Goal: Contribute content: Add original content to the website for others to see

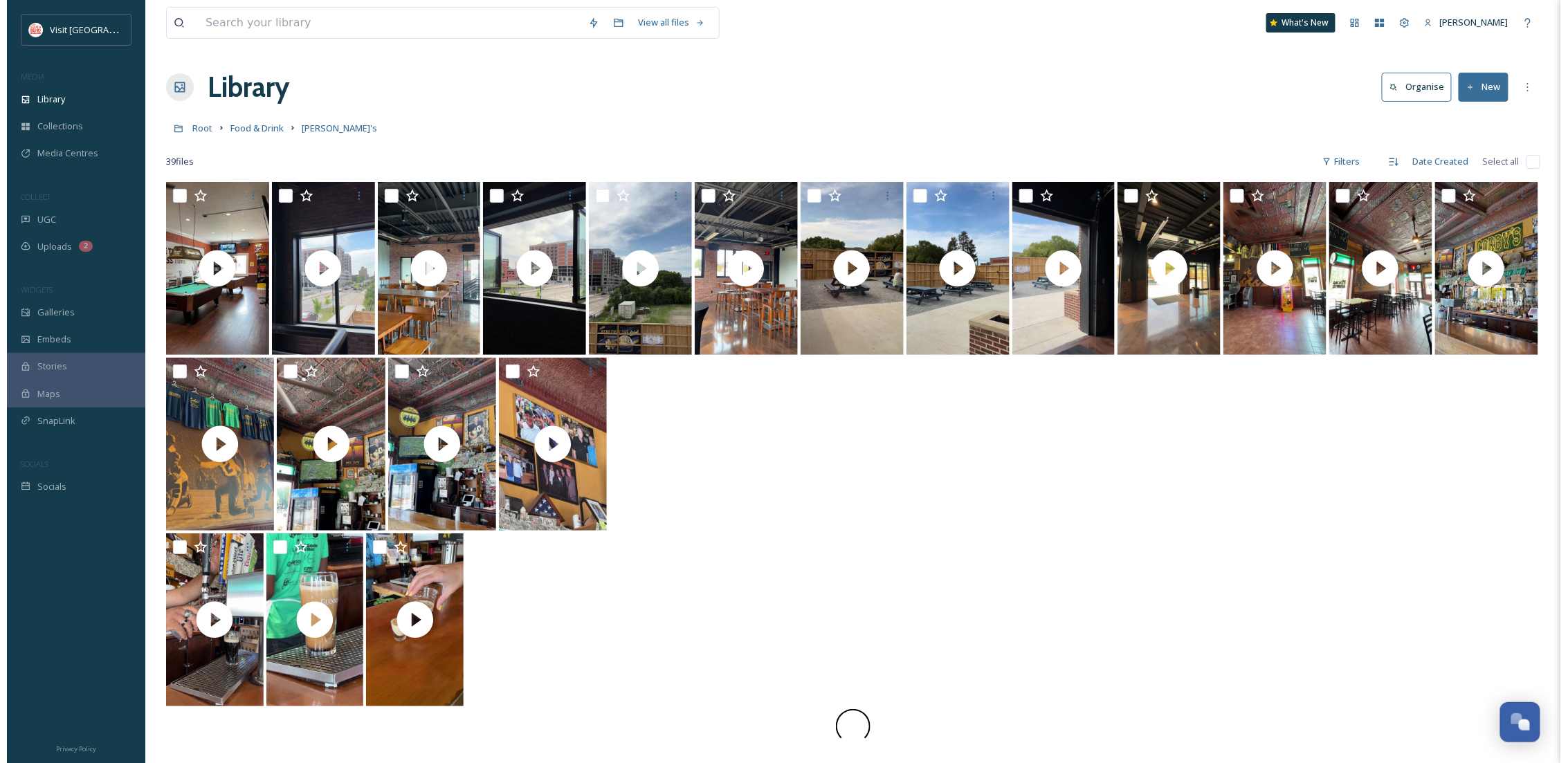
scroll to position [211, 0]
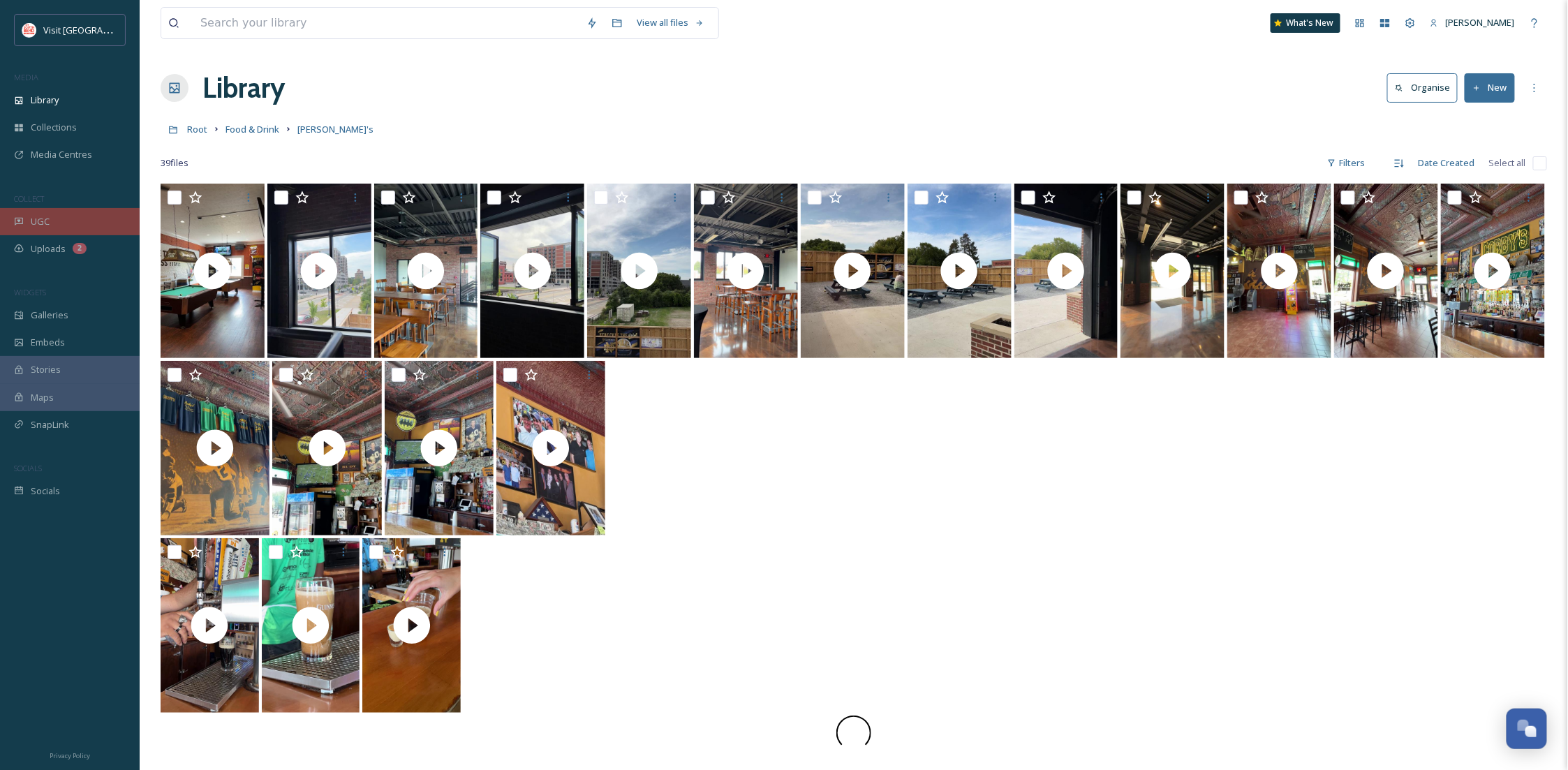
click at [45, 224] on span "UGC" at bounding box center [40, 222] width 19 height 13
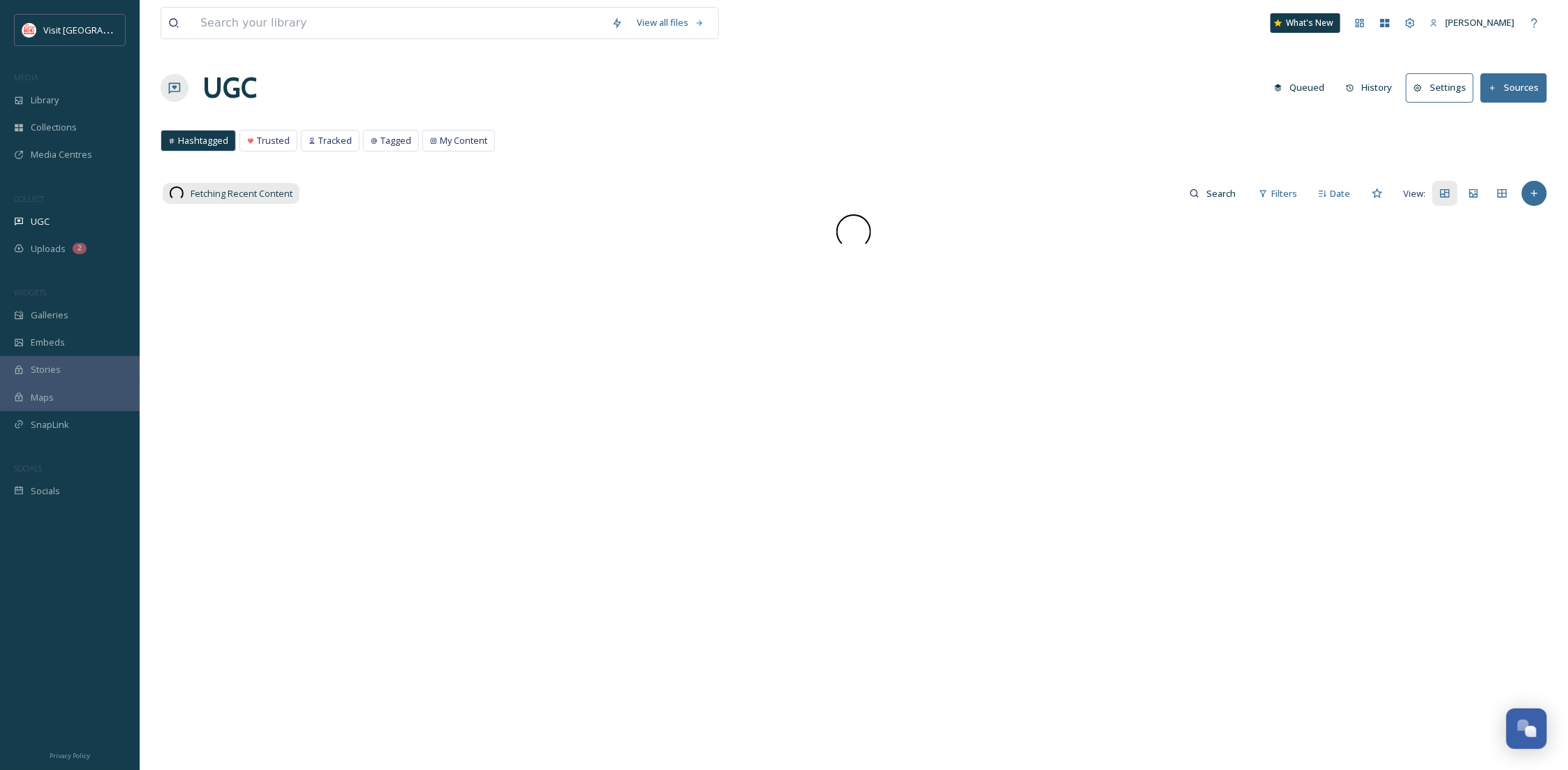
click at [1514, 83] on button "Sources" at bounding box center [1514, 88] width 66 height 29
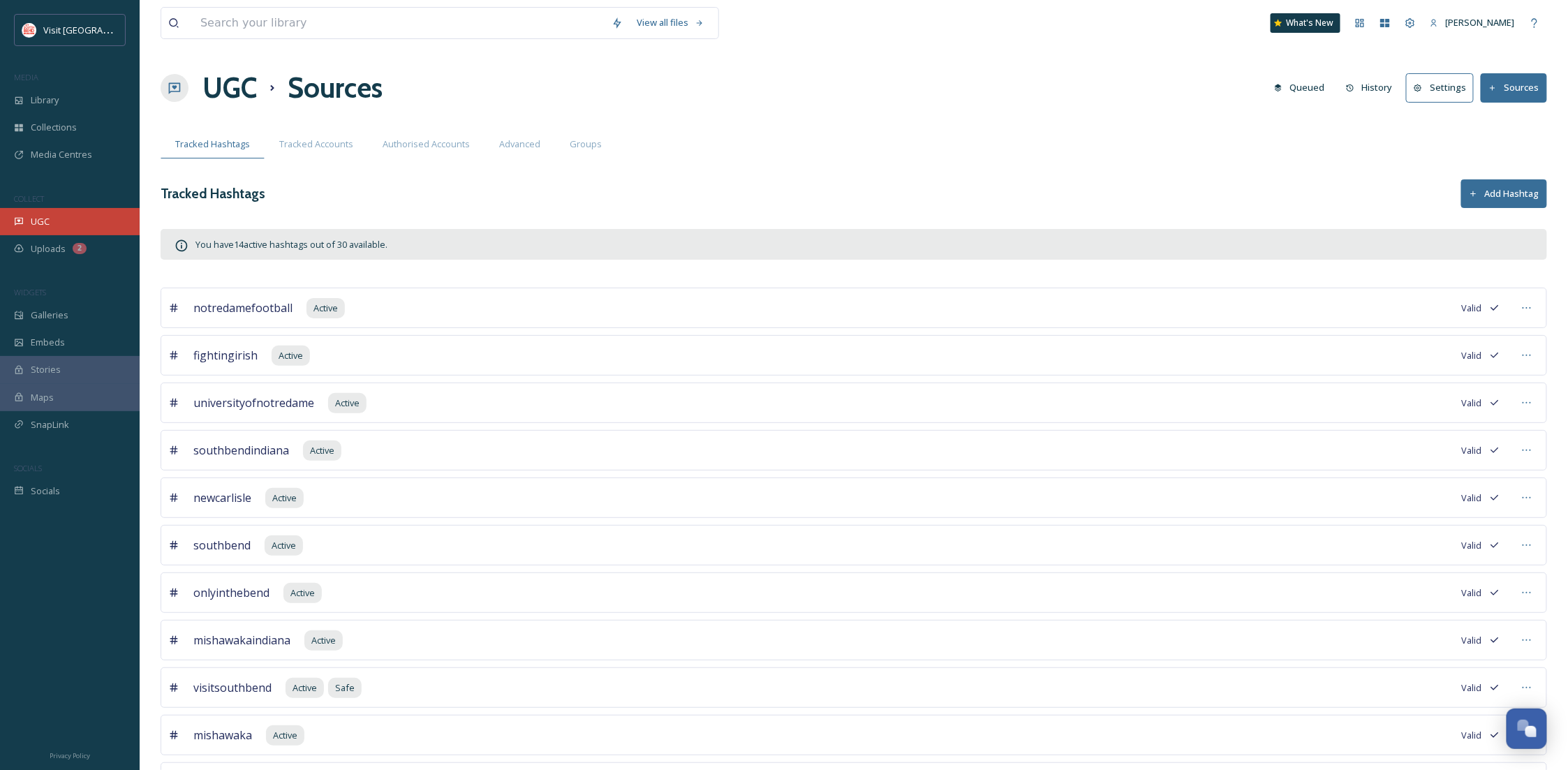
click at [58, 220] on div "UGC" at bounding box center [70, 221] width 140 height 27
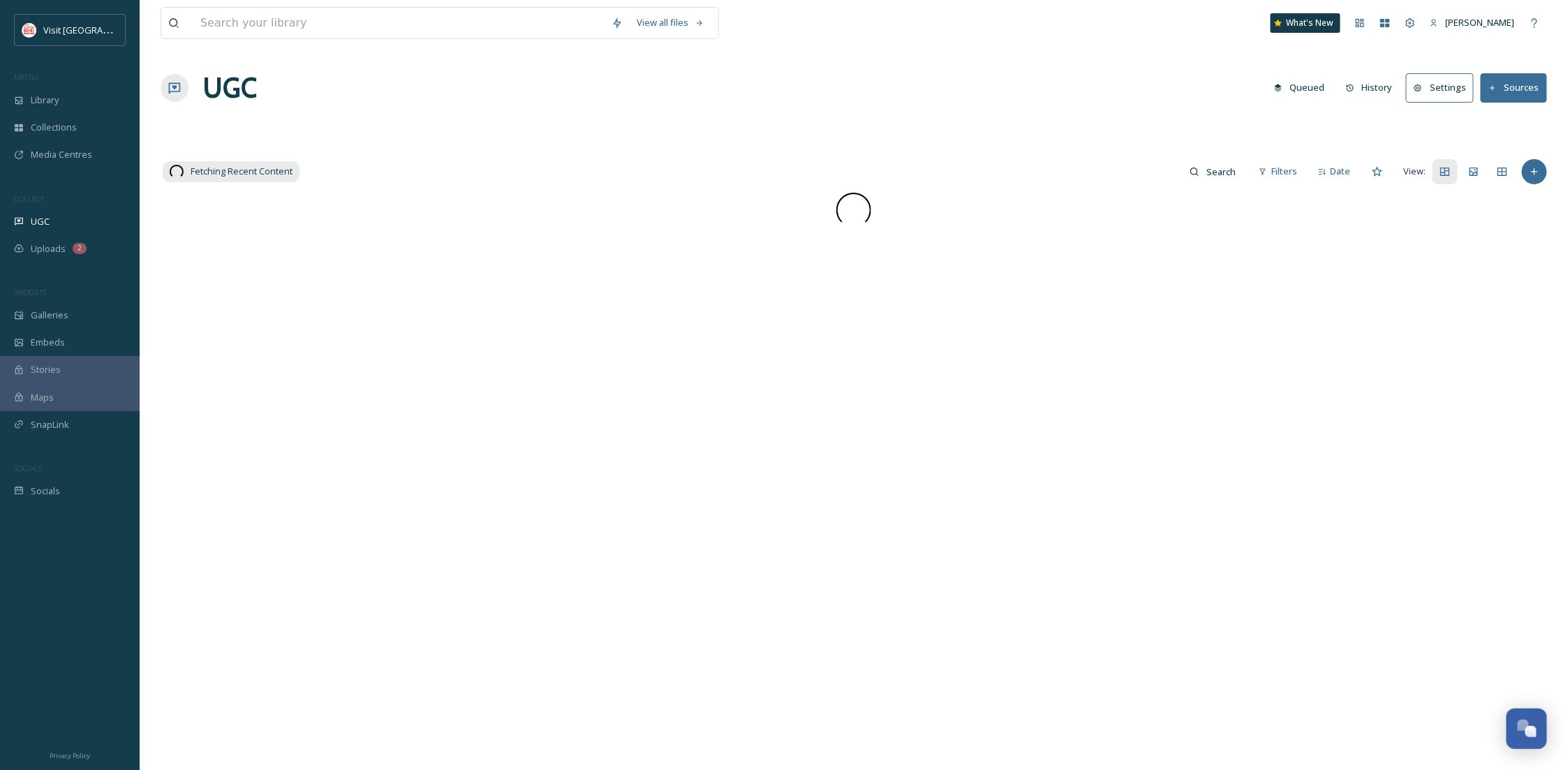
click at [1517, 93] on button "Sources" at bounding box center [1514, 88] width 66 height 29
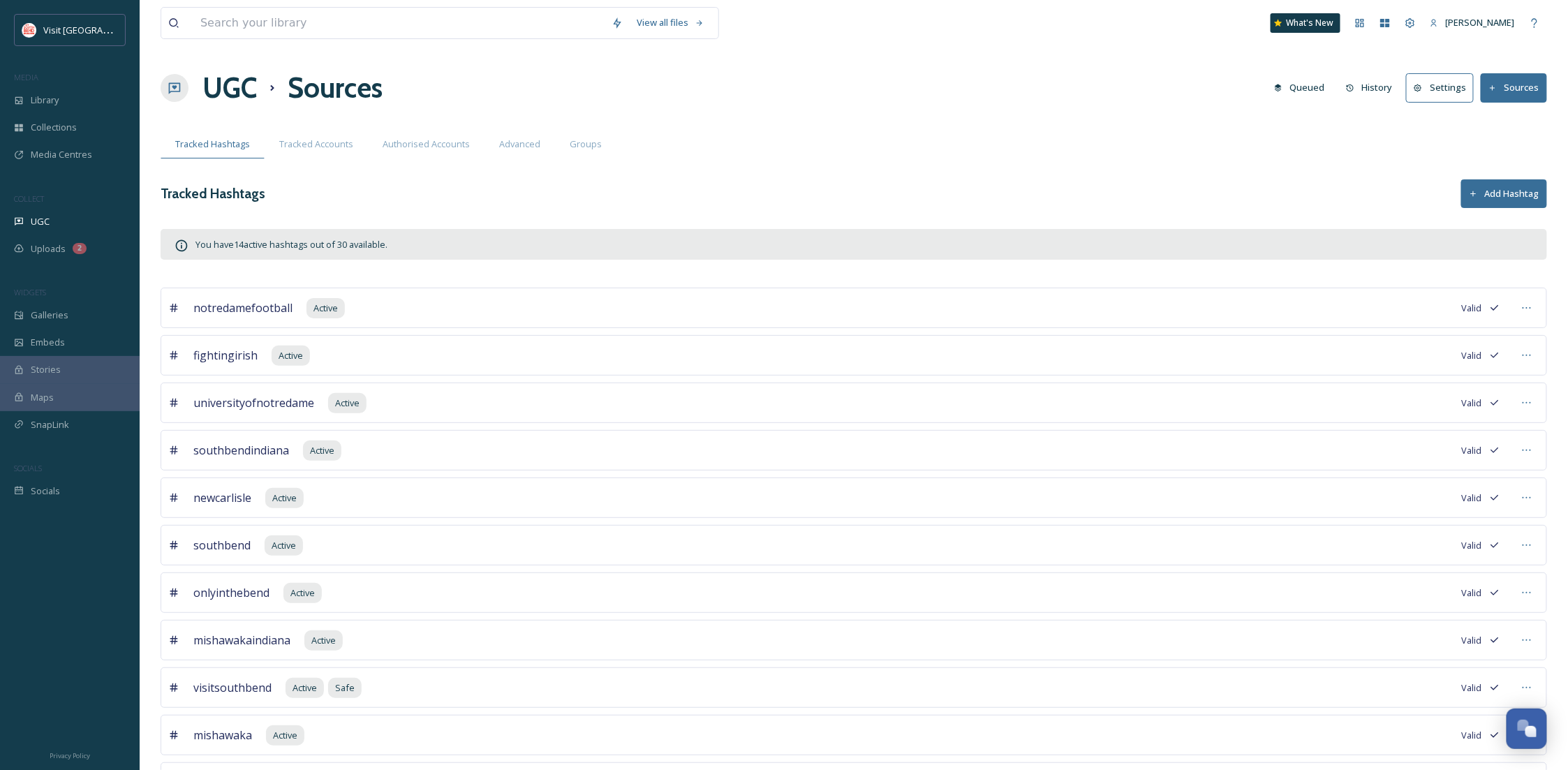
click at [1517, 95] on button "Sources" at bounding box center [1514, 88] width 66 height 29
click at [51, 213] on div "UGC" at bounding box center [70, 221] width 140 height 27
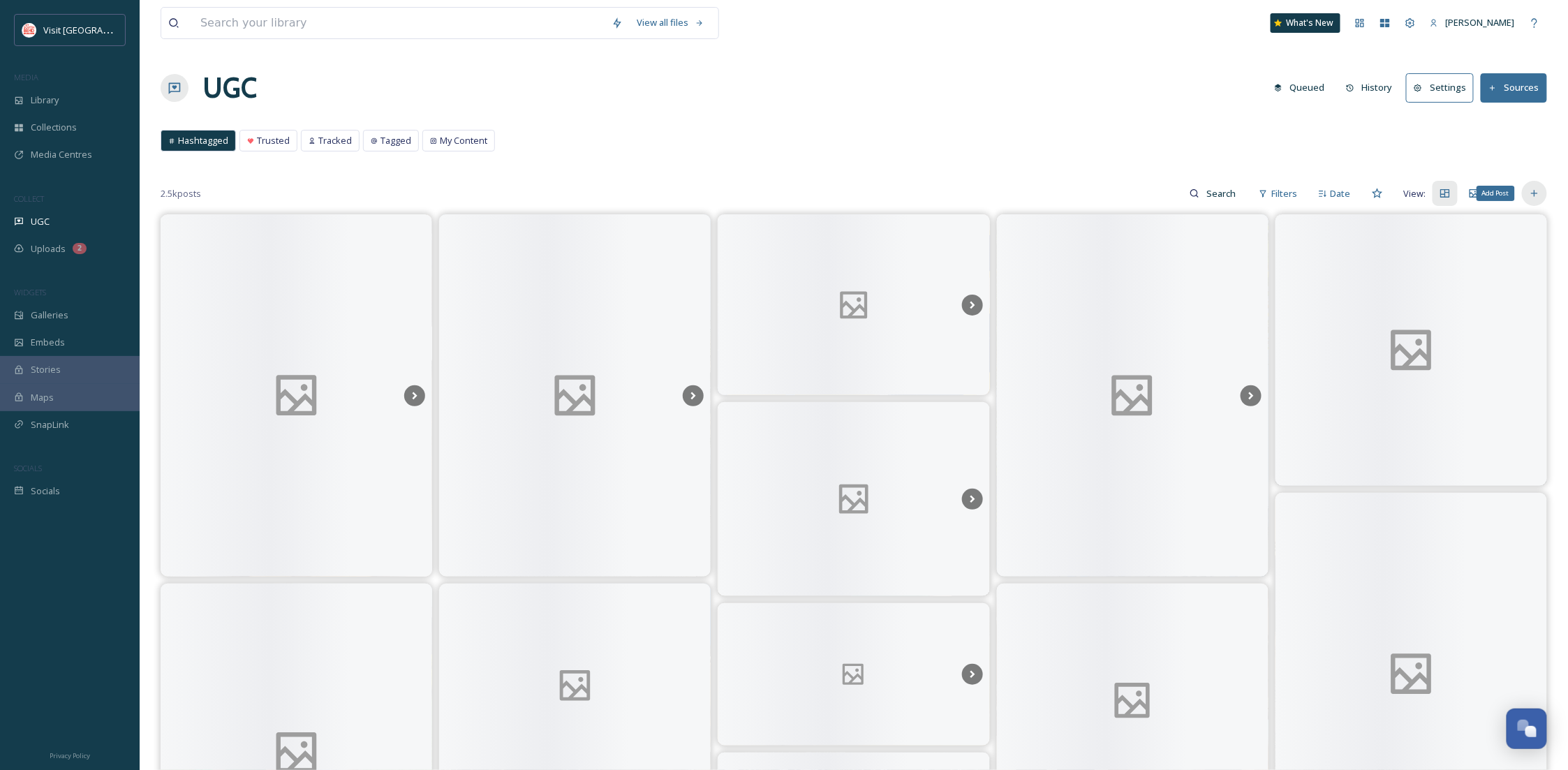
click at [1530, 196] on icon at bounding box center [1534, 194] width 11 height 11
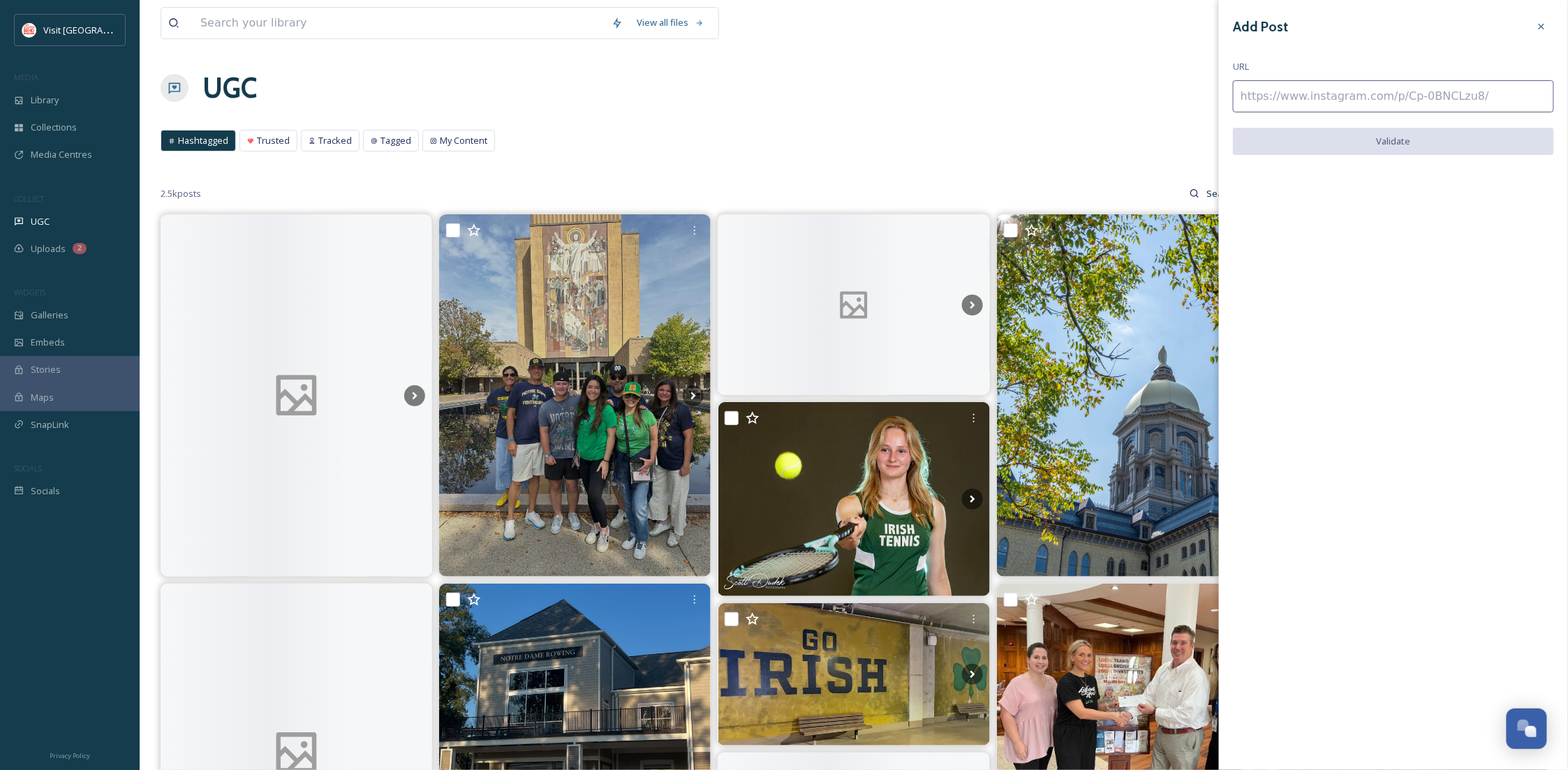
click at [1329, 90] on input at bounding box center [1393, 96] width 321 height 32
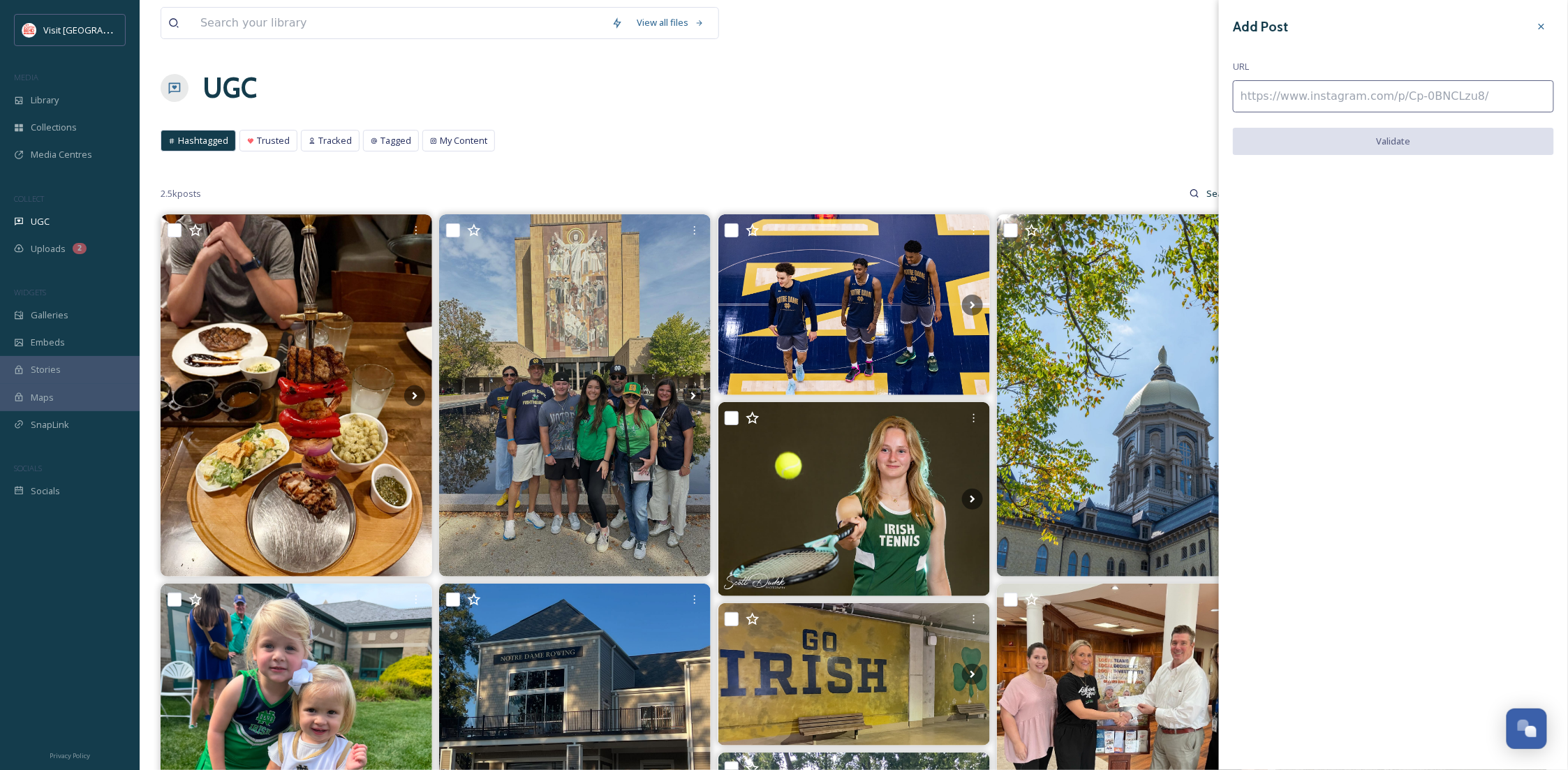
paste input "[URL][DOMAIN_NAME]"
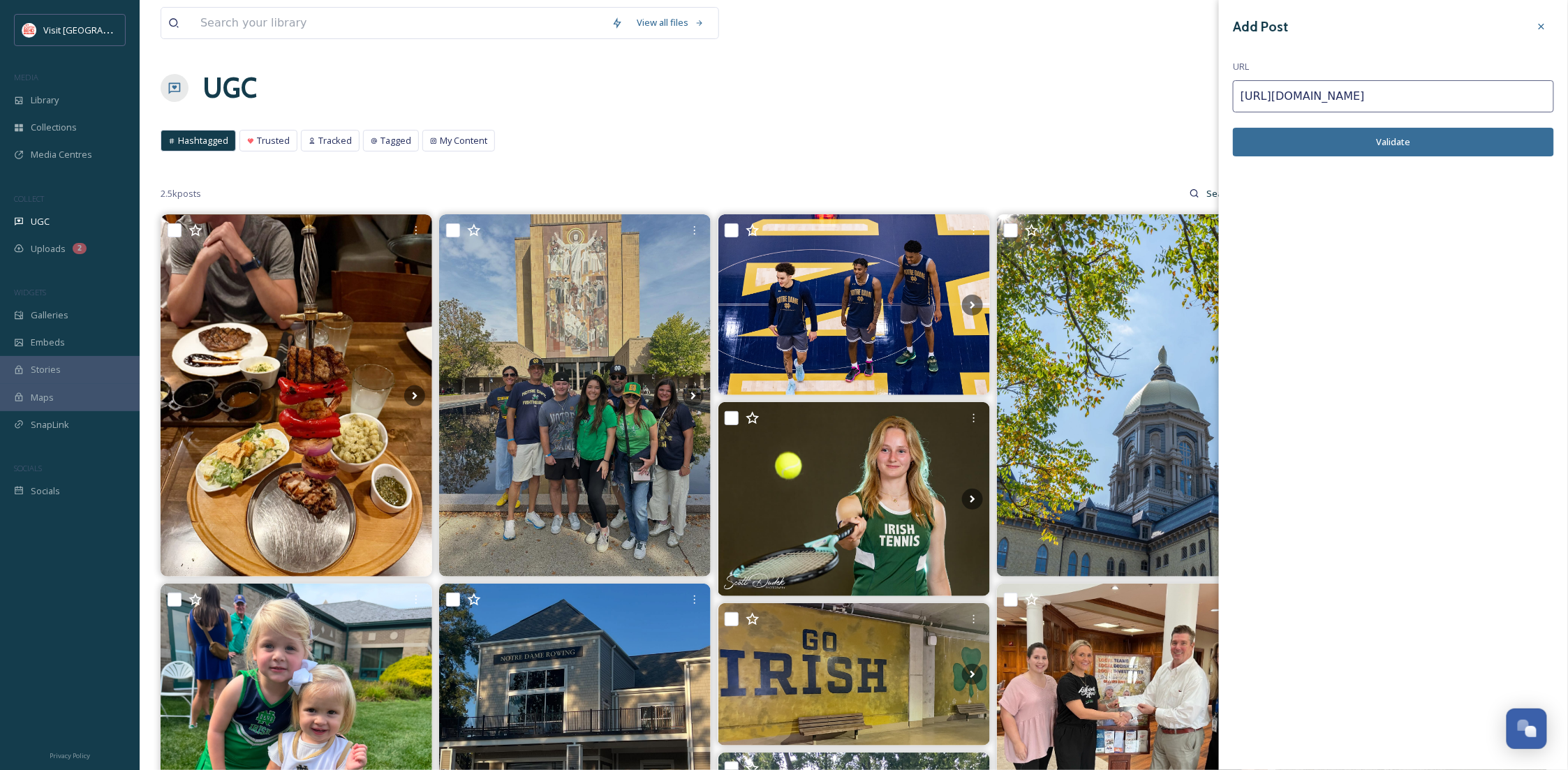
click at [1398, 145] on button "Validate" at bounding box center [1393, 142] width 321 height 29
click at [1395, 145] on button "Add Post" at bounding box center [1393, 142] width 321 height 29
click at [1467, 88] on input "[URL][DOMAIN_NAME]" at bounding box center [1393, 96] width 321 height 32
click at [1509, 96] on input "[URL][DOMAIN_NAME]" at bounding box center [1393, 96] width 321 height 32
drag, startPoint x: 1502, startPoint y: 87, endPoint x: 1152, endPoint y: 102, distance: 350.3
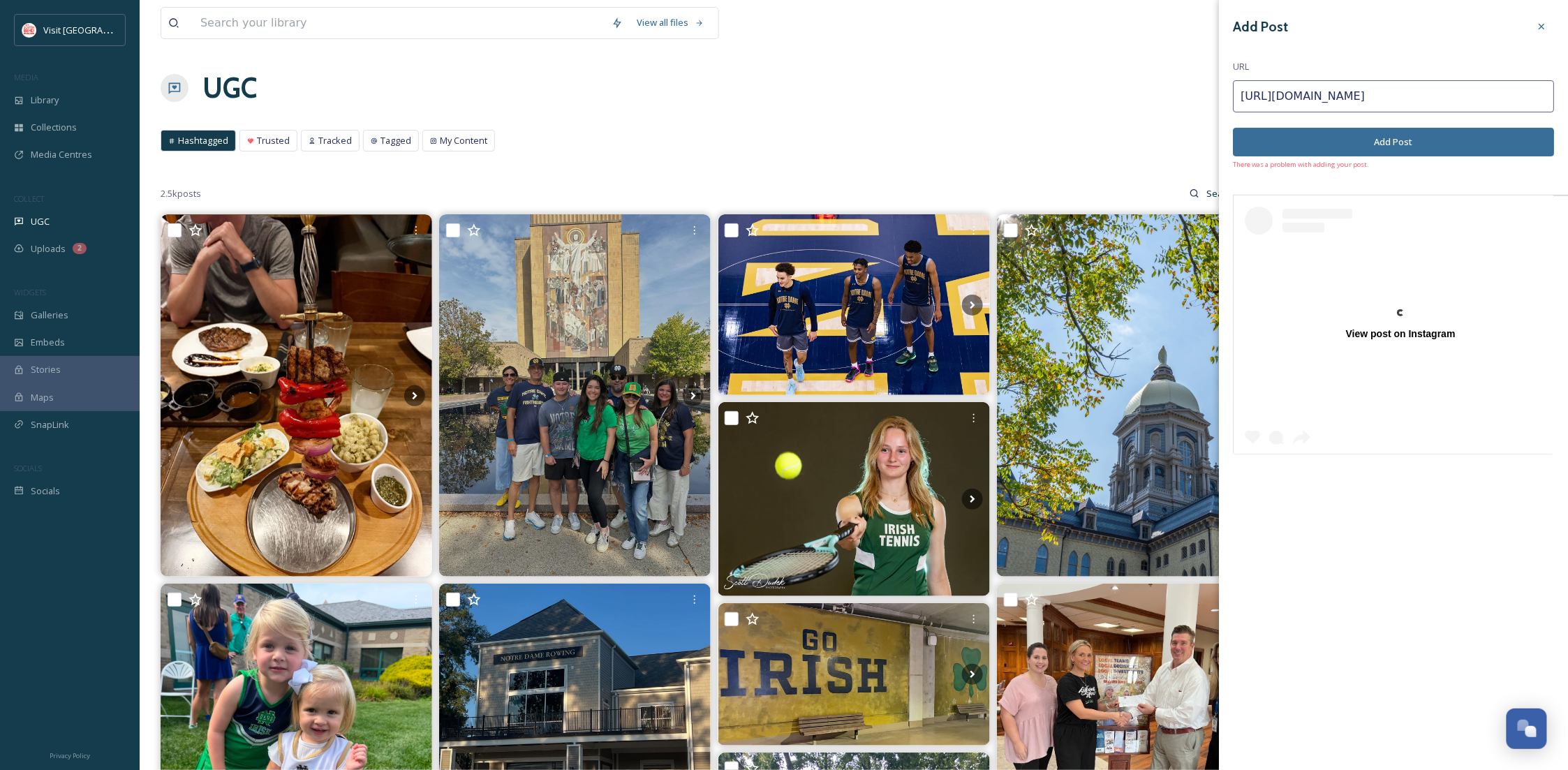
paste input "[DOMAIN_NAME][URL]"
click at [1439, 141] on button "Add Post" at bounding box center [1393, 142] width 321 height 29
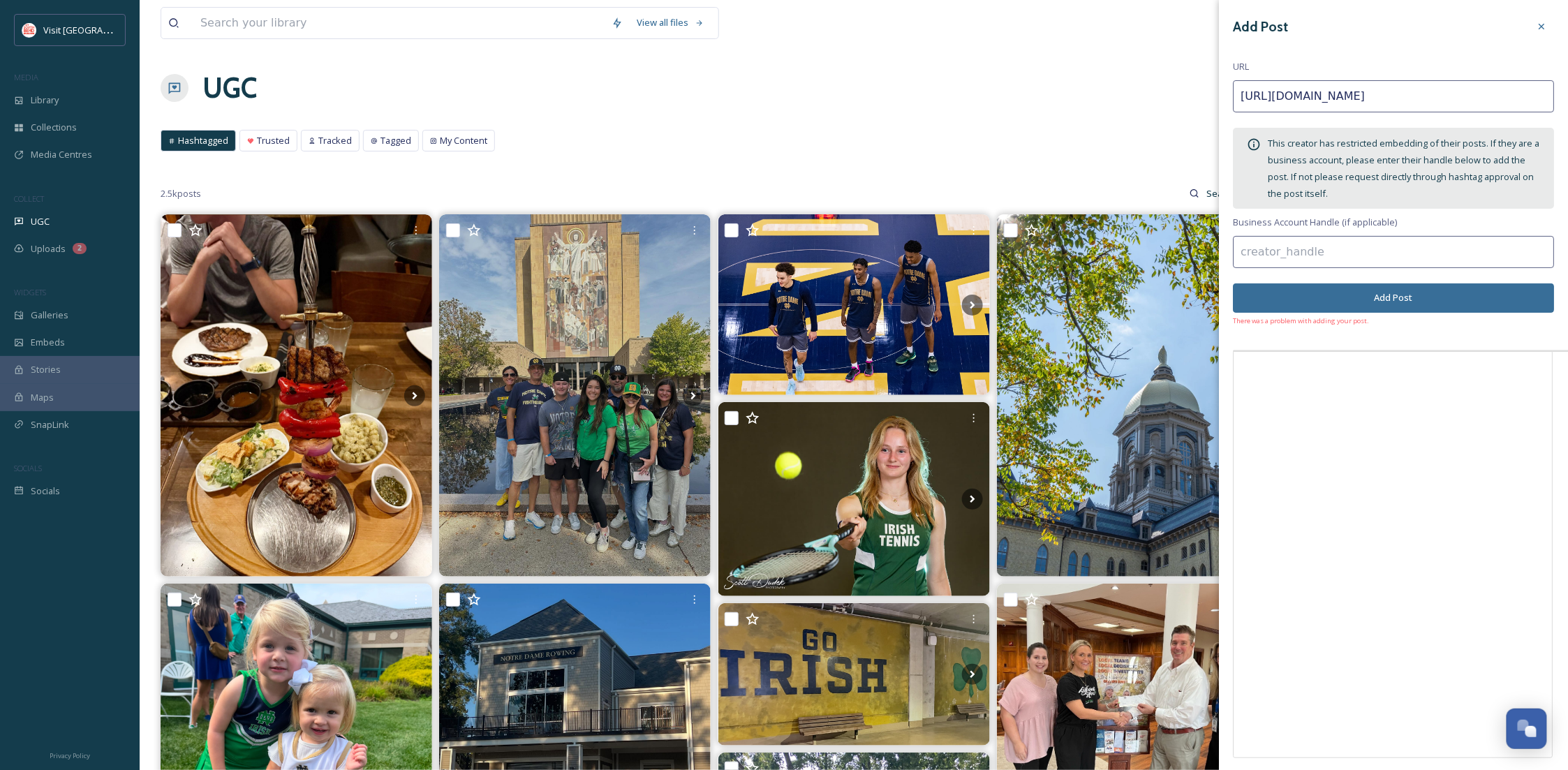
drag, startPoint x: 1504, startPoint y: 90, endPoint x: 1065, endPoint y: 95, distance: 439.0
paste input
type input "[URL][DOMAIN_NAME]"
click at [1403, 298] on button "Add Post" at bounding box center [1393, 297] width 321 height 29
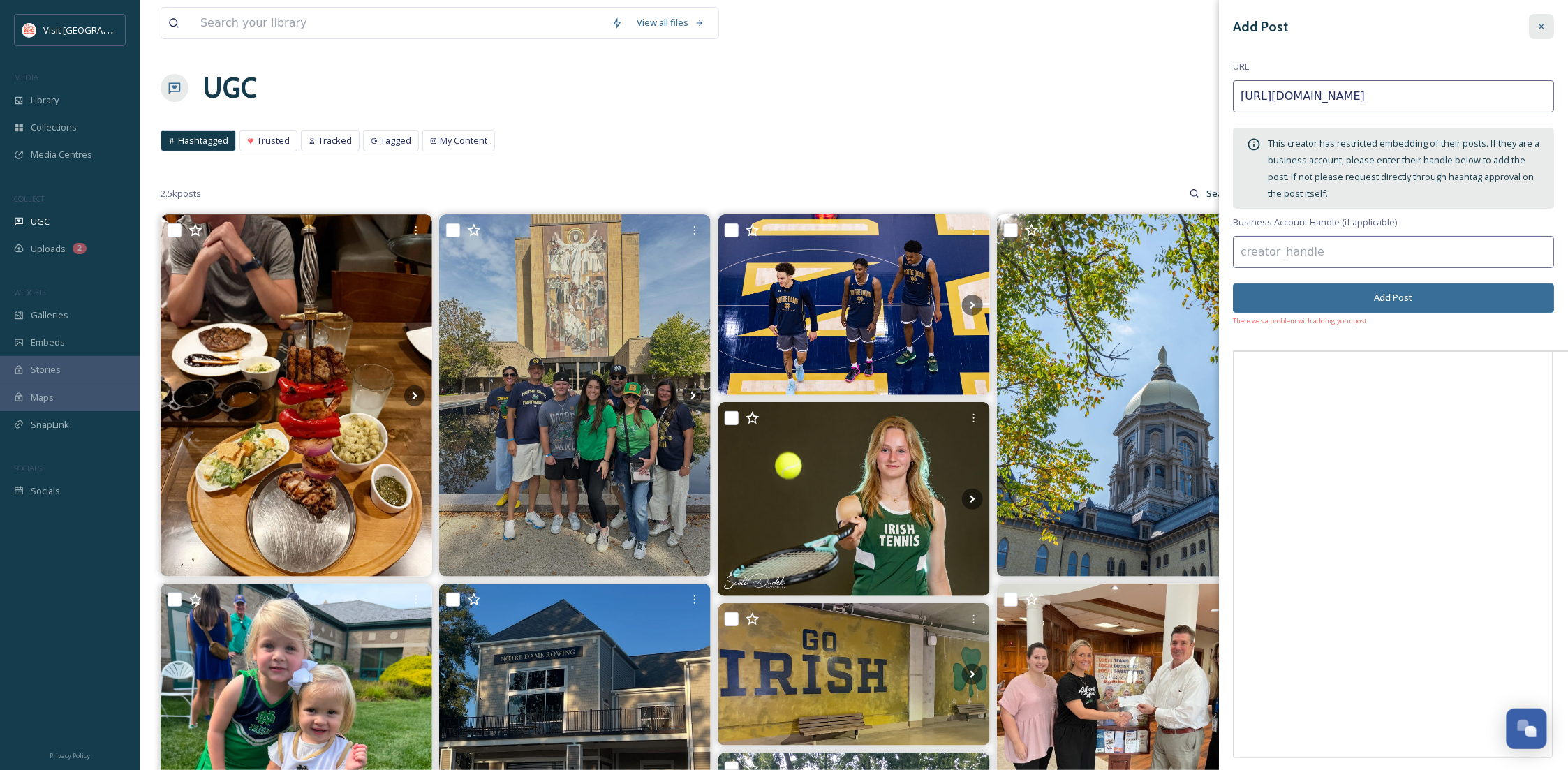
click at [1536, 20] on icon at bounding box center [1542, 26] width 11 height 11
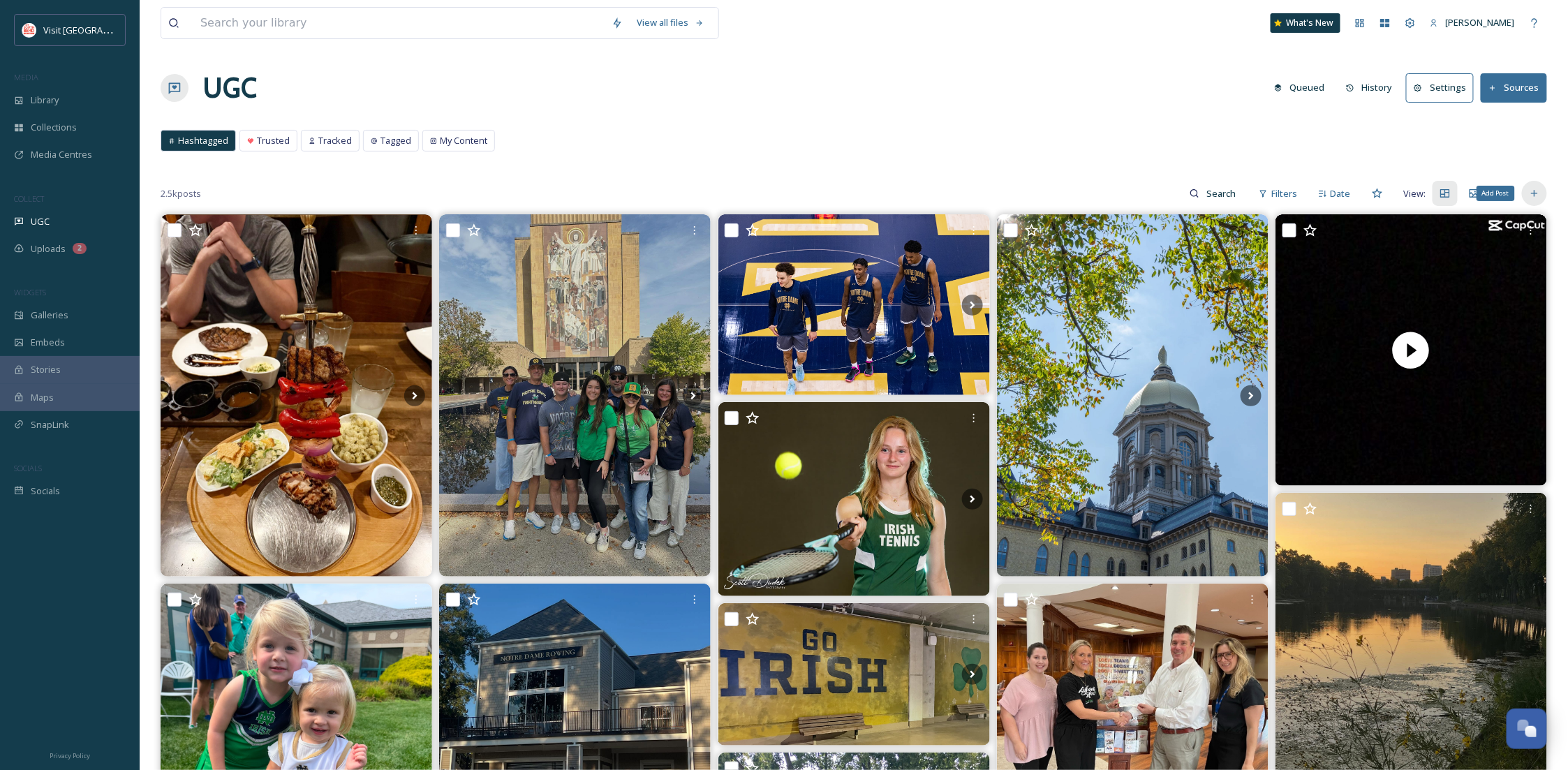
click at [1529, 191] on icon at bounding box center [1534, 194] width 11 height 11
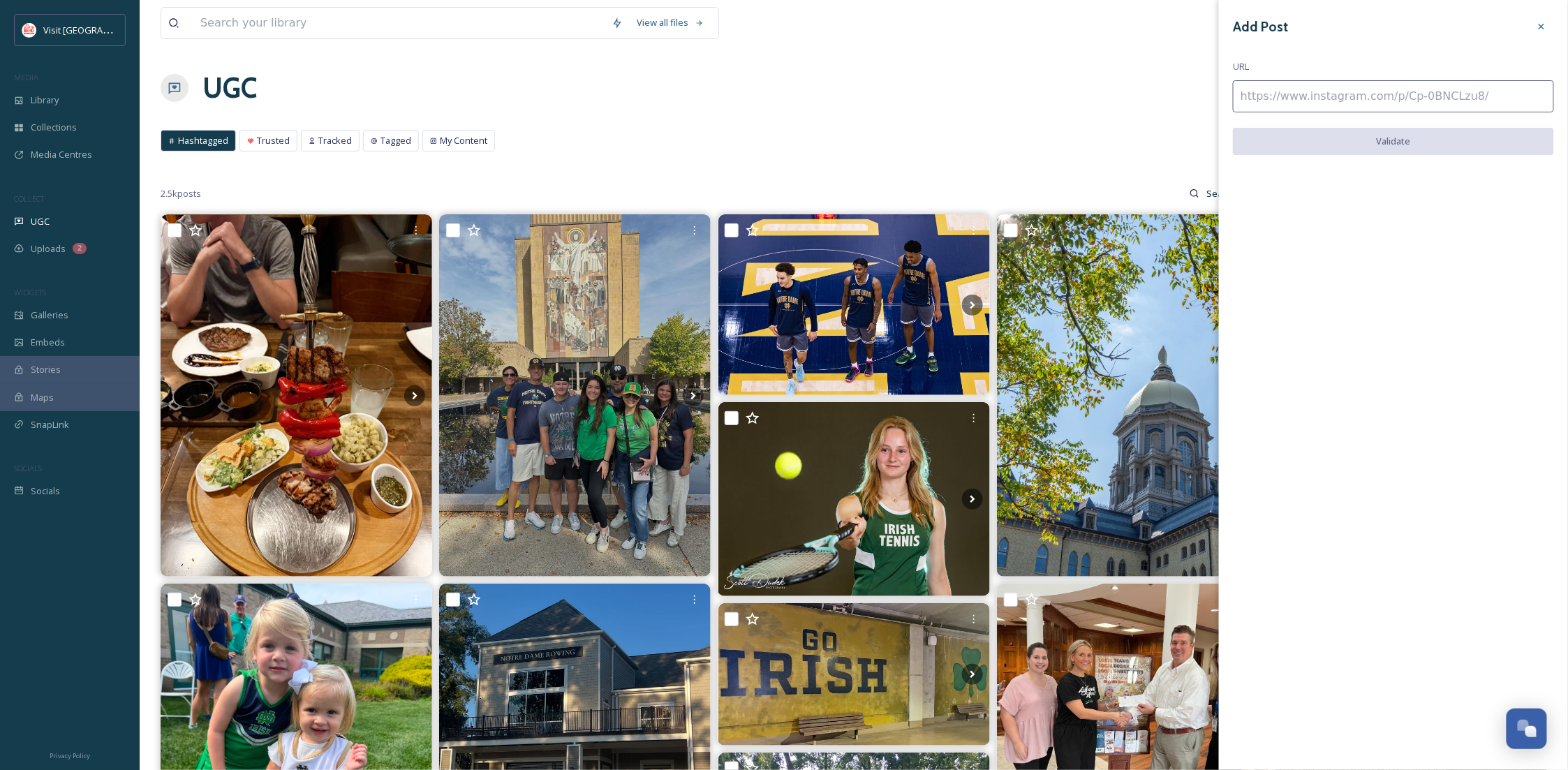
click at [1255, 96] on input at bounding box center [1393, 96] width 321 height 32
paste input "[URL][DOMAIN_NAME]"
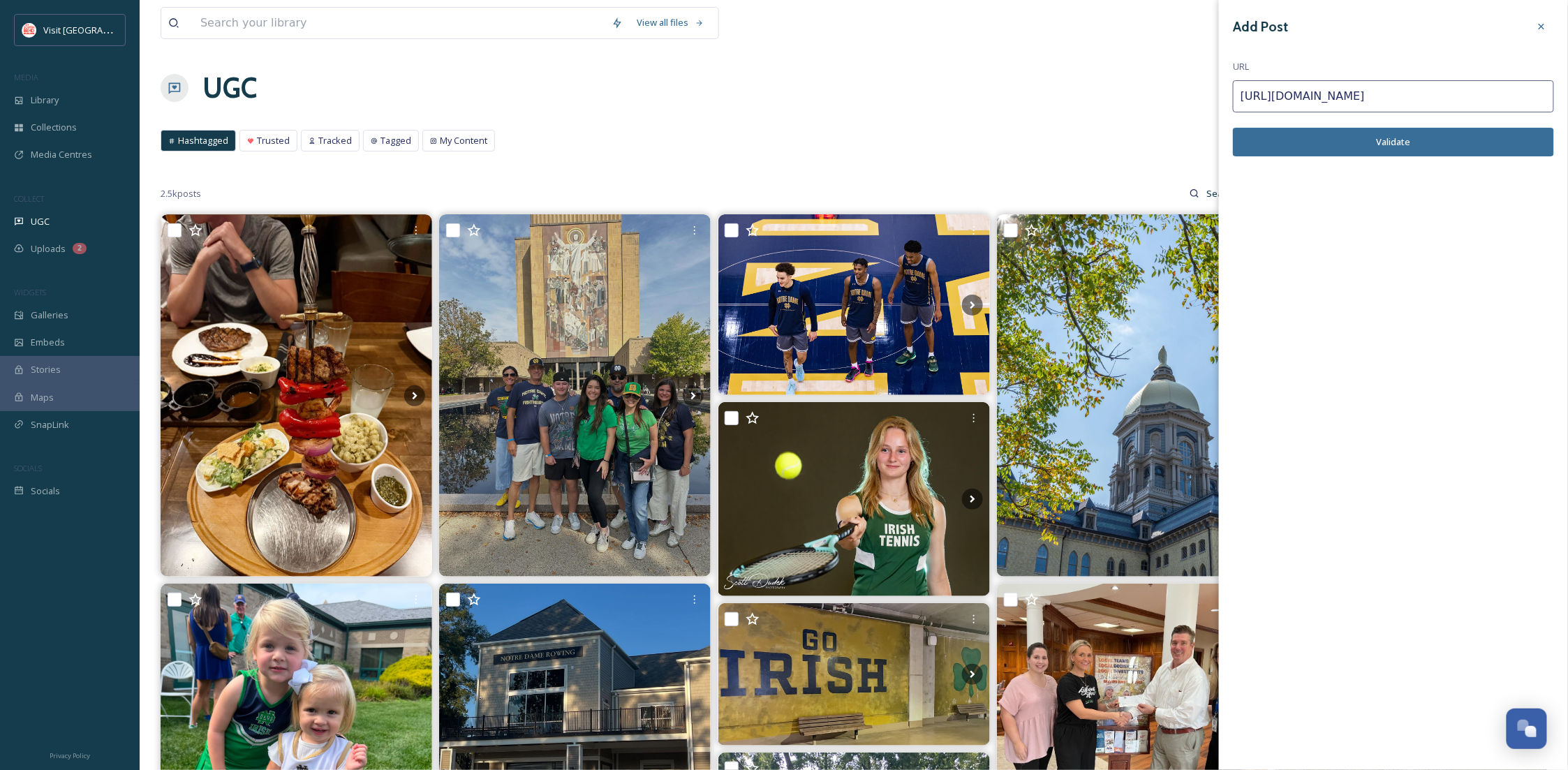
type input "[URL][DOMAIN_NAME]"
click at [1266, 146] on button "Validate" at bounding box center [1393, 142] width 321 height 29
click at [1544, 26] on icon at bounding box center [1542, 26] width 11 height 11
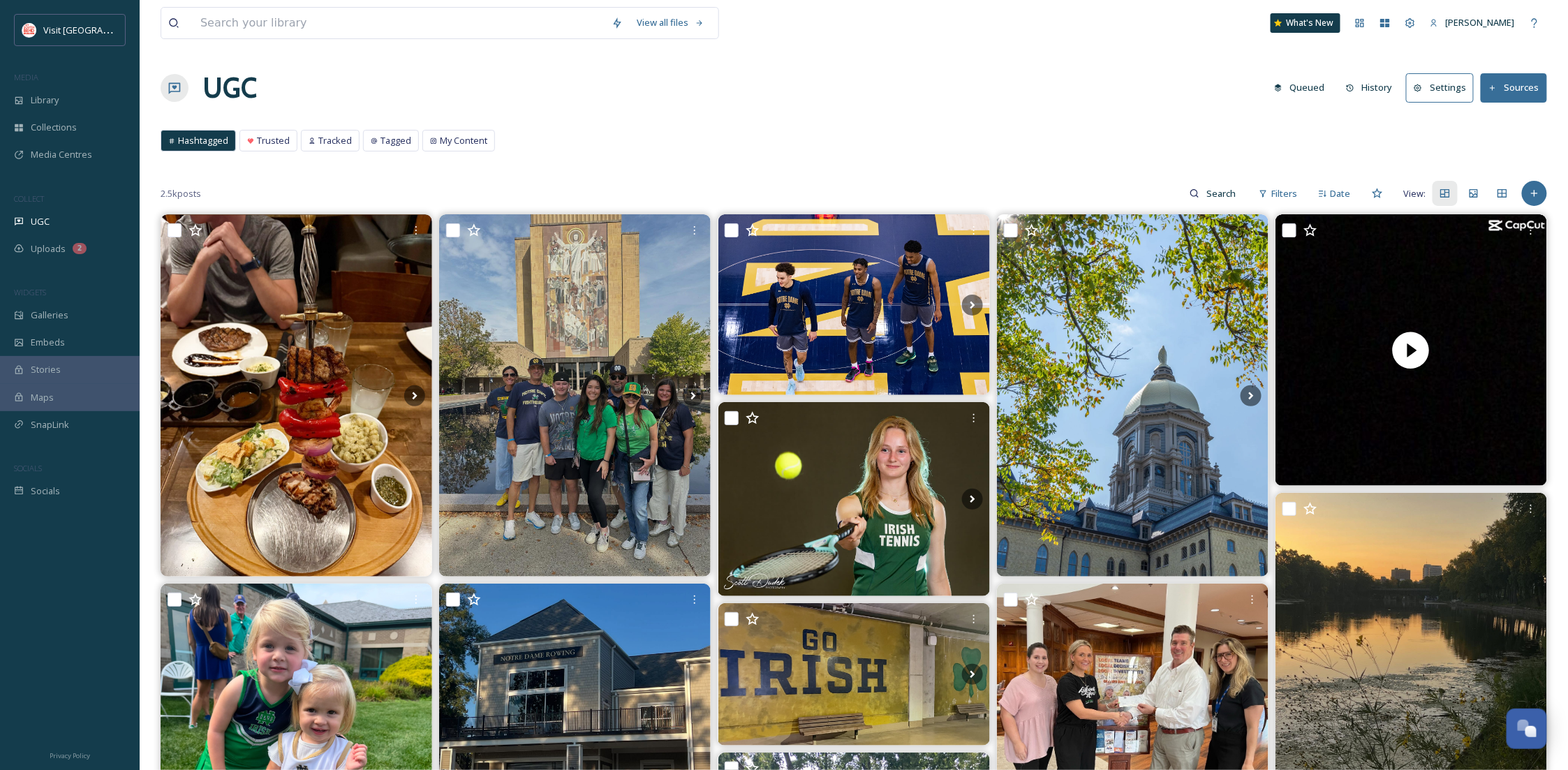
click at [1451, 85] on button "Settings" at bounding box center [1440, 88] width 68 height 29
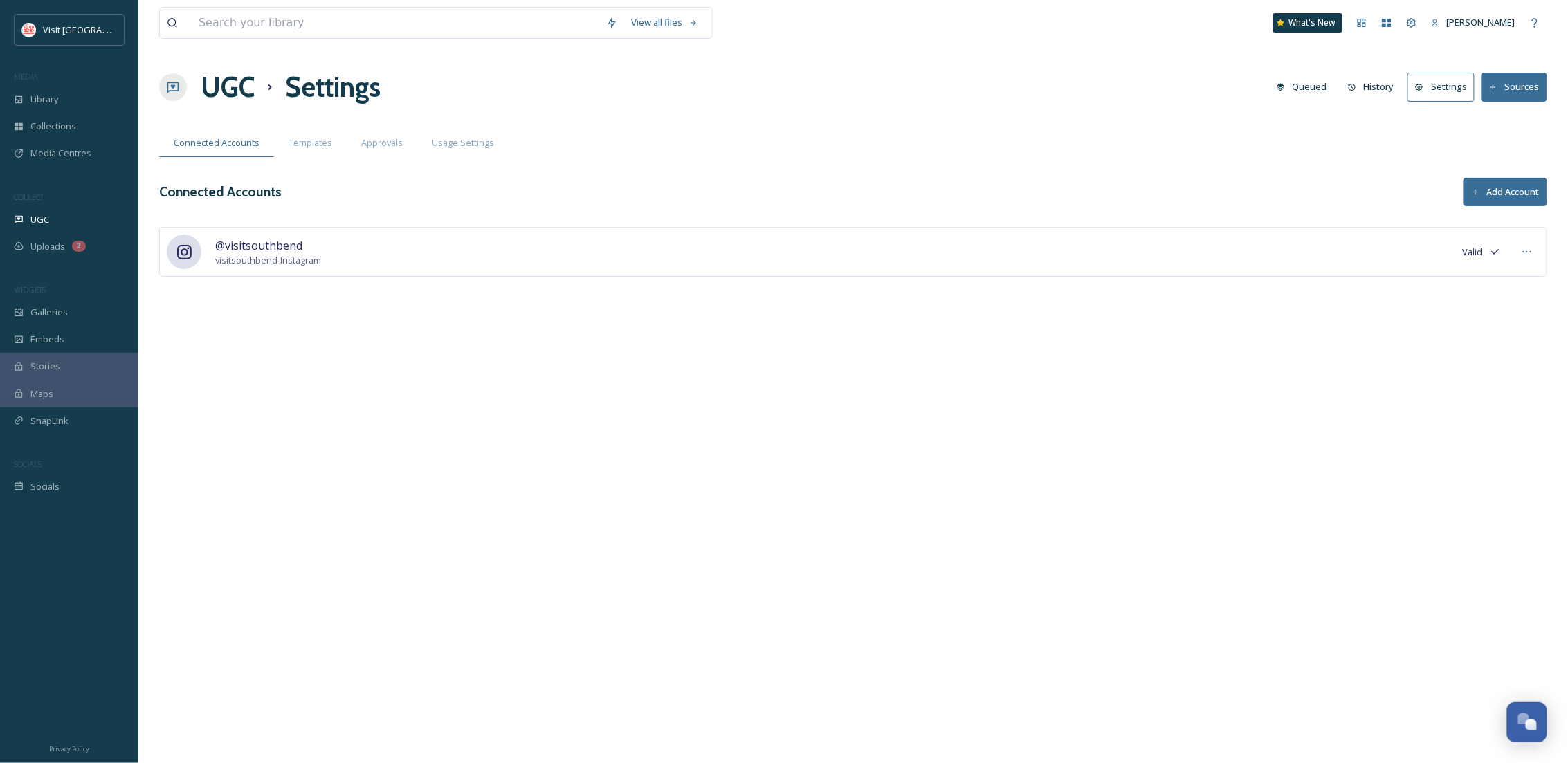
click at [1481, 192] on button "Add Account" at bounding box center [1505, 192] width 84 height 29
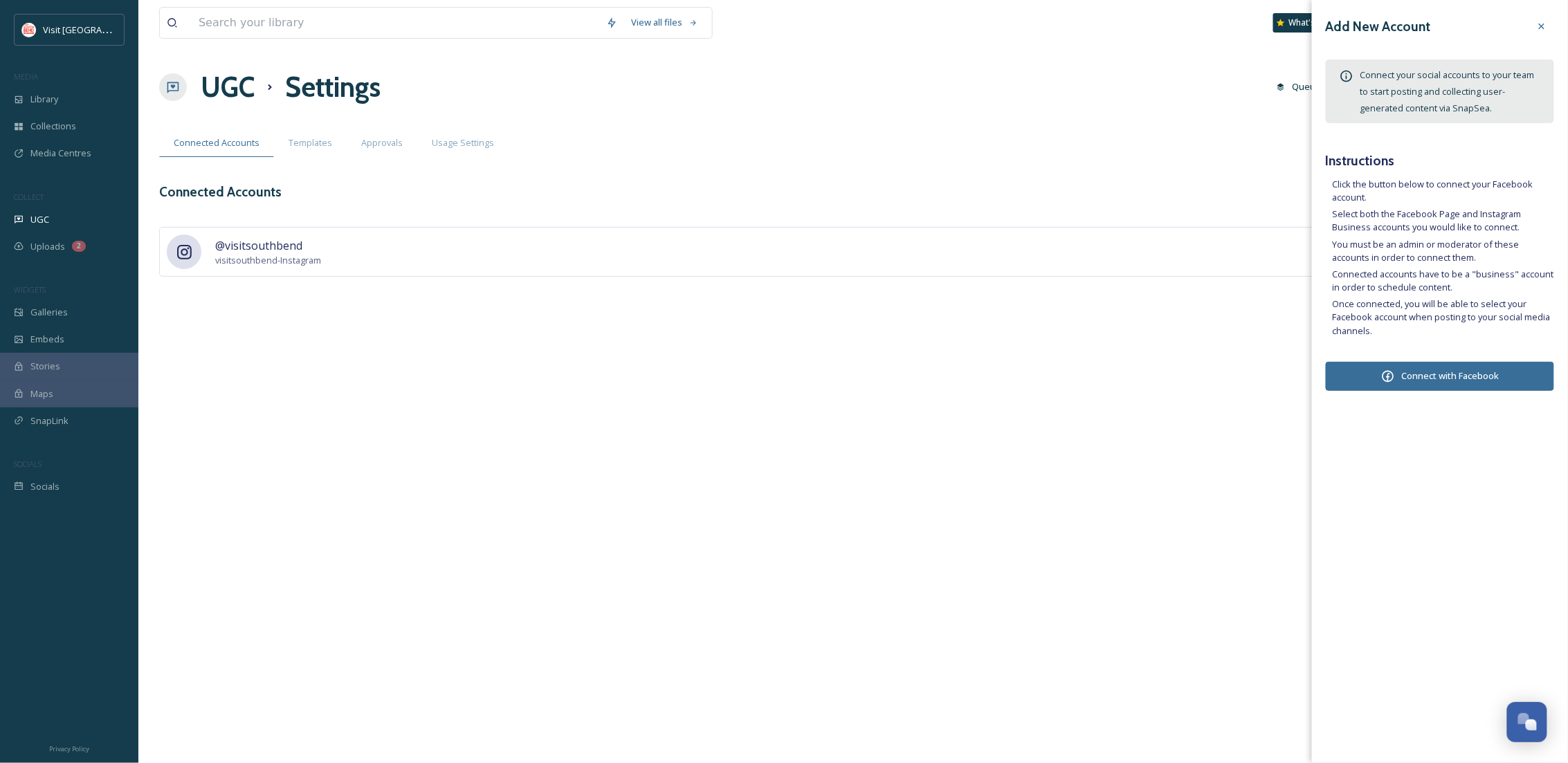
click at [1463, 379] on button "Connect with Facebook" at bounding box center [1440, 376] width 228 height 29
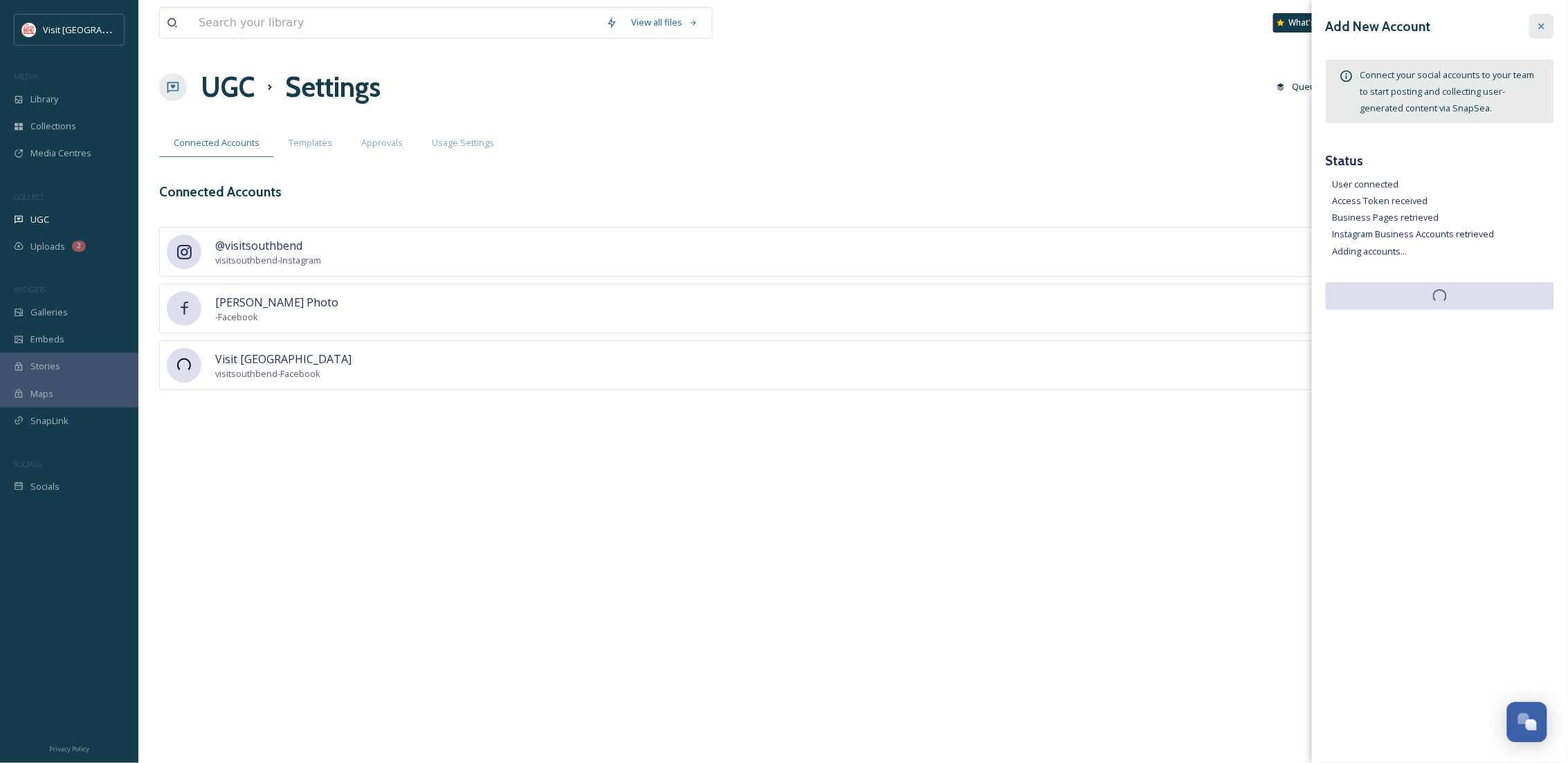
click at [1554, 25] on div at bounding box center [1541, 26] width 25 height 25
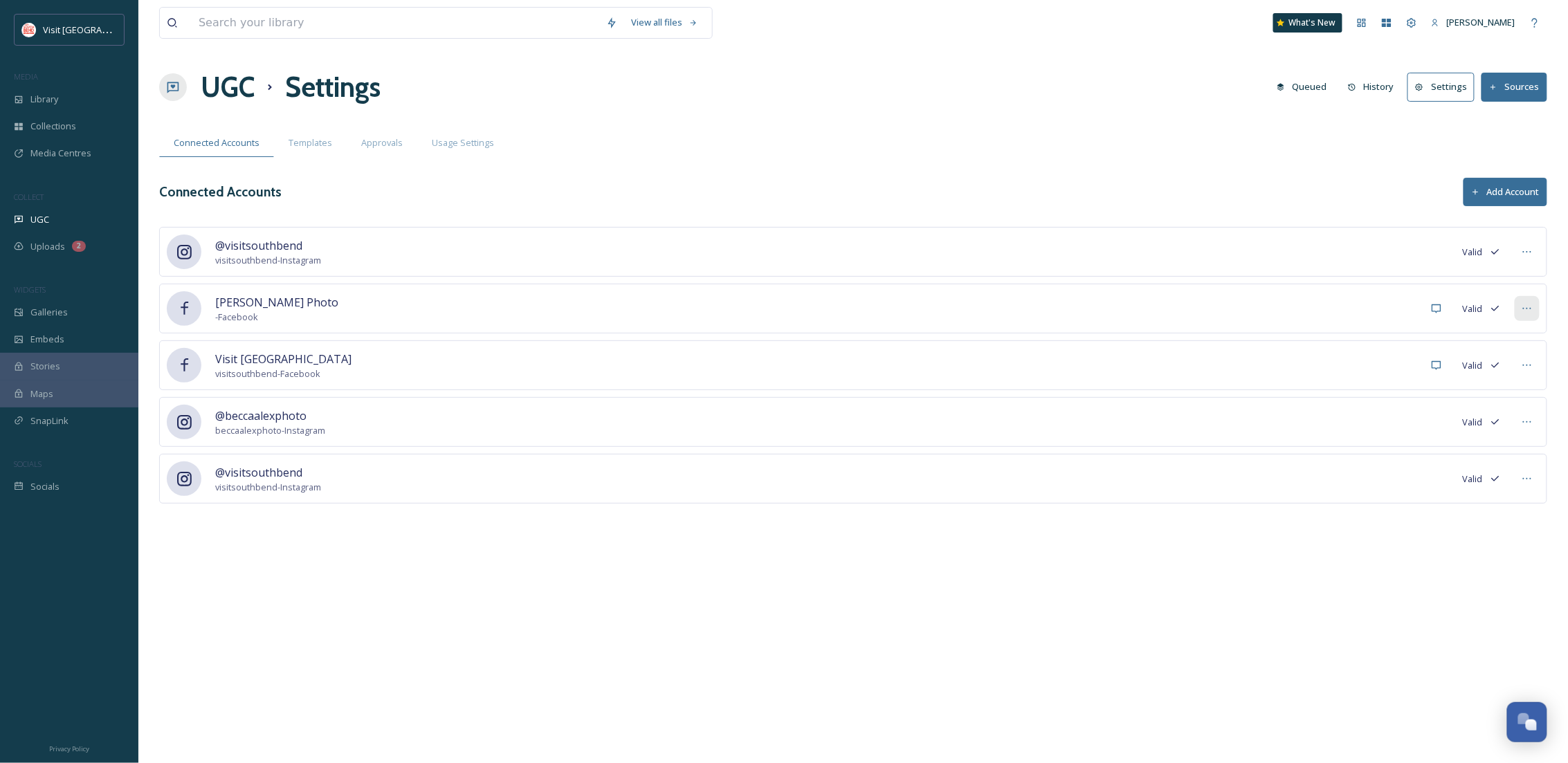
click at [1518, 308] on div at bounding box center [1527, 308] width 25 height 25
drag, startPoint x: 549, startPoint y: 307, endPoint x: 1105, endPoint y: 297, distance: 556.1
click at [554, 307] on div "[PERSON_NAME] Photo - Facebook [PERSON_NAME] as Inactive" at bounding box center [853, 308] width 1388 height 50
click at [1432, 313] on icon at bounding box center [1437, 308] width 11 height 11
click at [1515, 311] on div at bounding box center [1527, 308] width 25 height 25
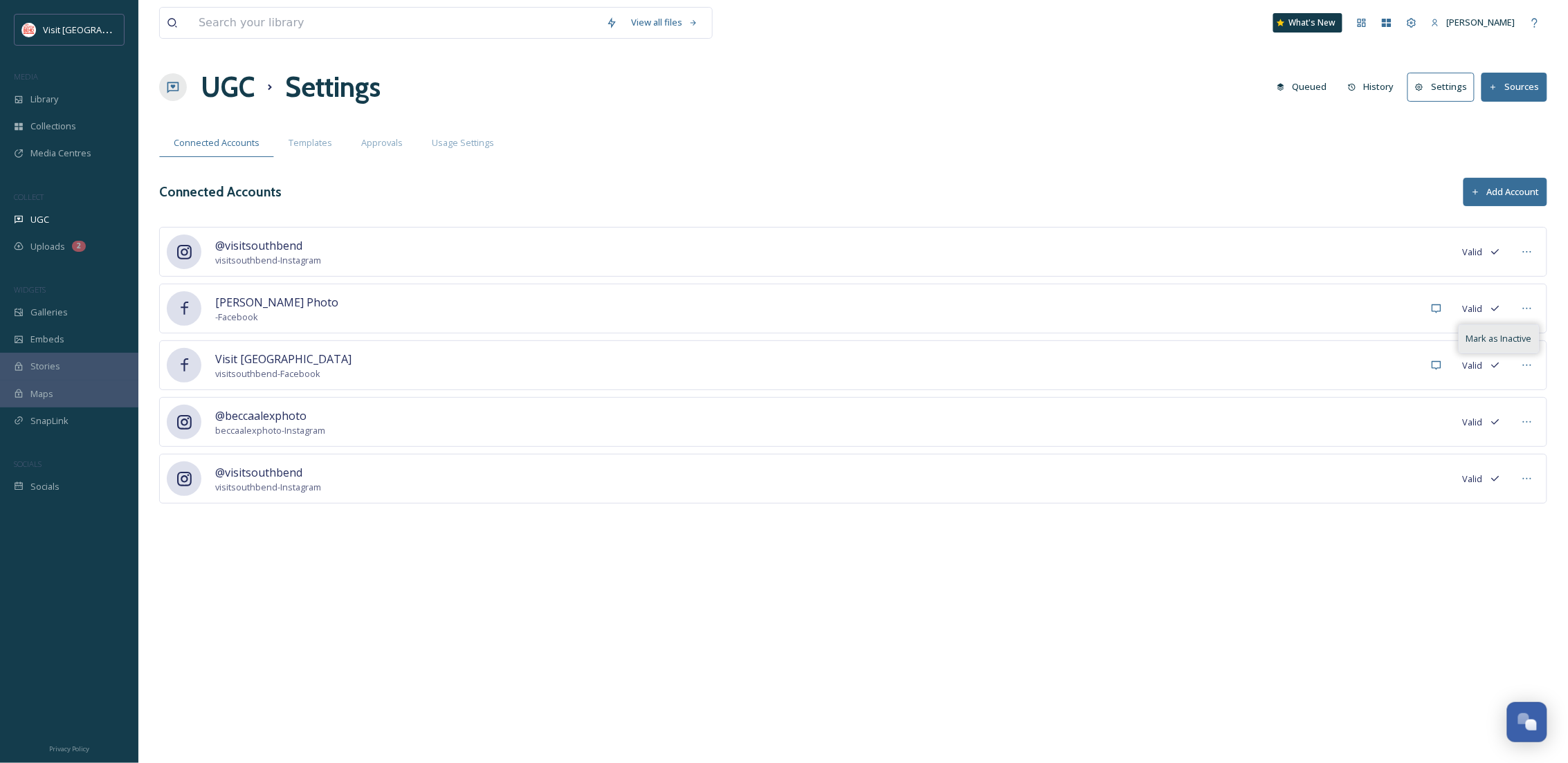
click at [1492, 336] on span "Mark as Inactive" at bounding box center [1499, 339] width 66 height 13
click at [1521, 422] on div at bounding box center [1527, 422] width 25 height 25
click at [1483, 449] on span "Mark as Inactive" at bounding box center [1499, 452] width 66 height 13
click at [1524, 426] on icon at bounding box center [1527, 422] width 11 height 11
click at [1524, 452] on span "Mark as Inactive" at bounding box center [1499, 452] width 66 height 13
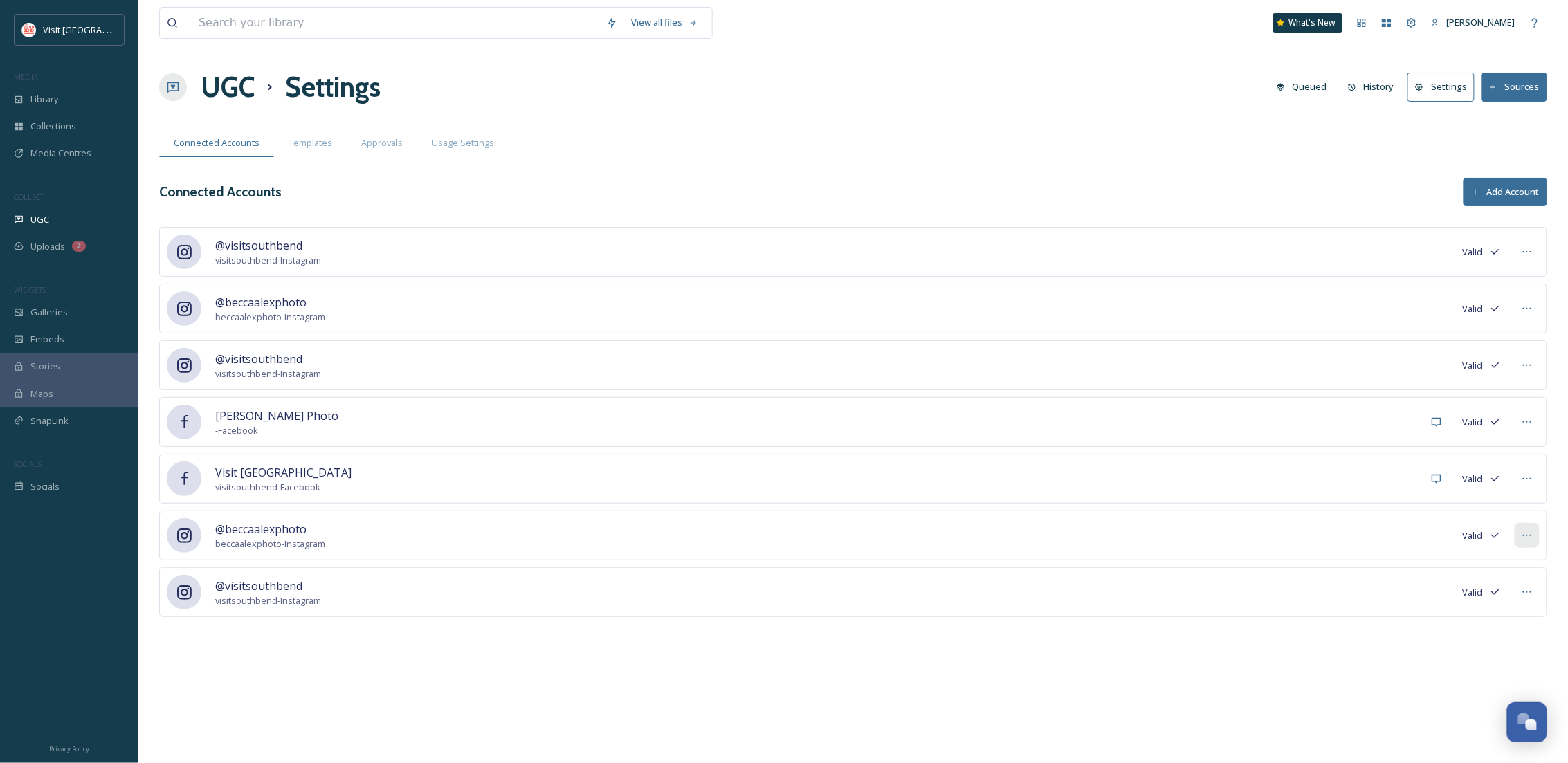
click at [1536, 535] on div at bounding box center [1527, 535] width 25 height 25
click at [1515, 561] on span "Mark as Inactive" at bounding box center [1499, 566] width 66 height 13
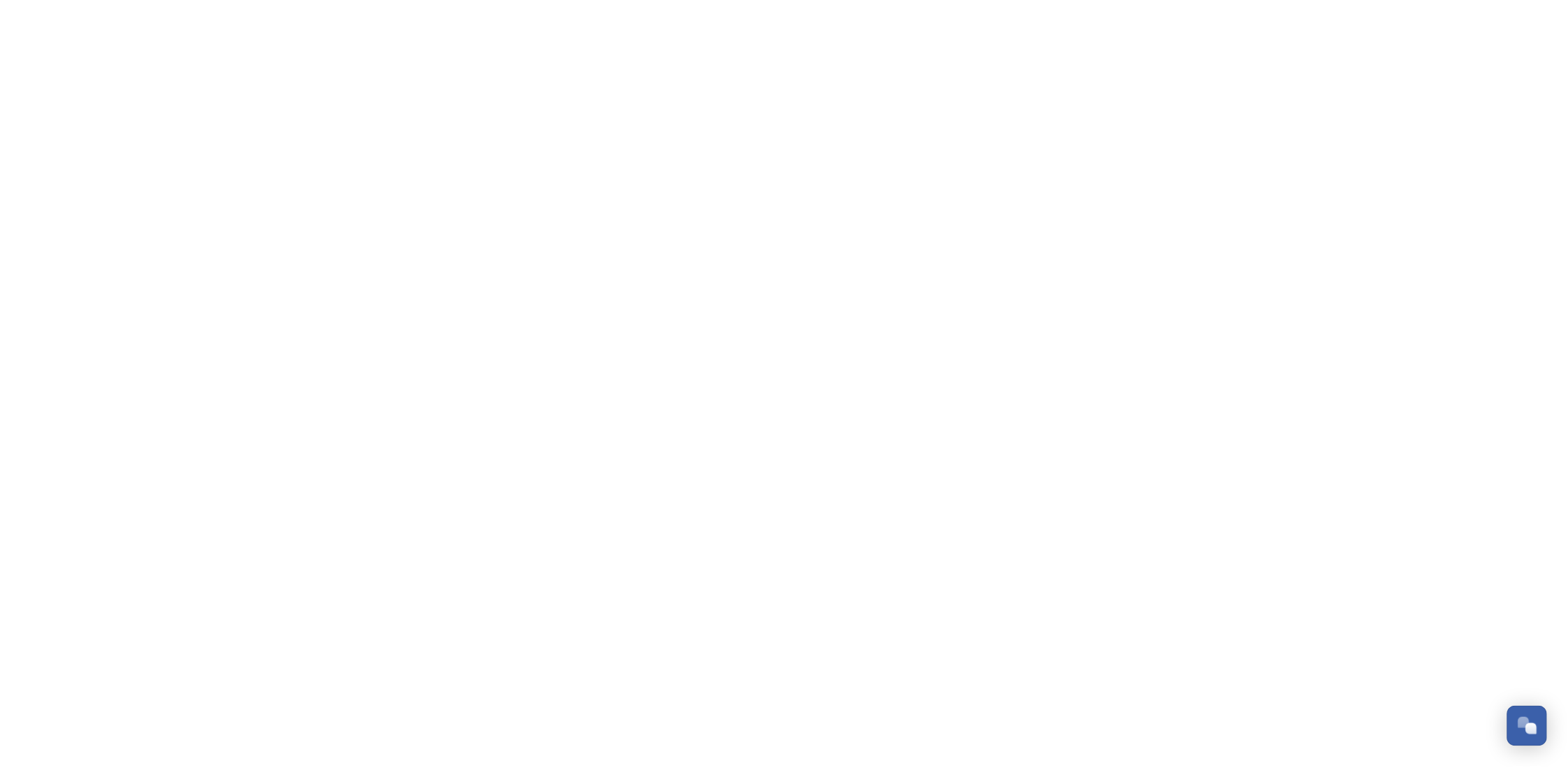
scroll to position [213, 0]
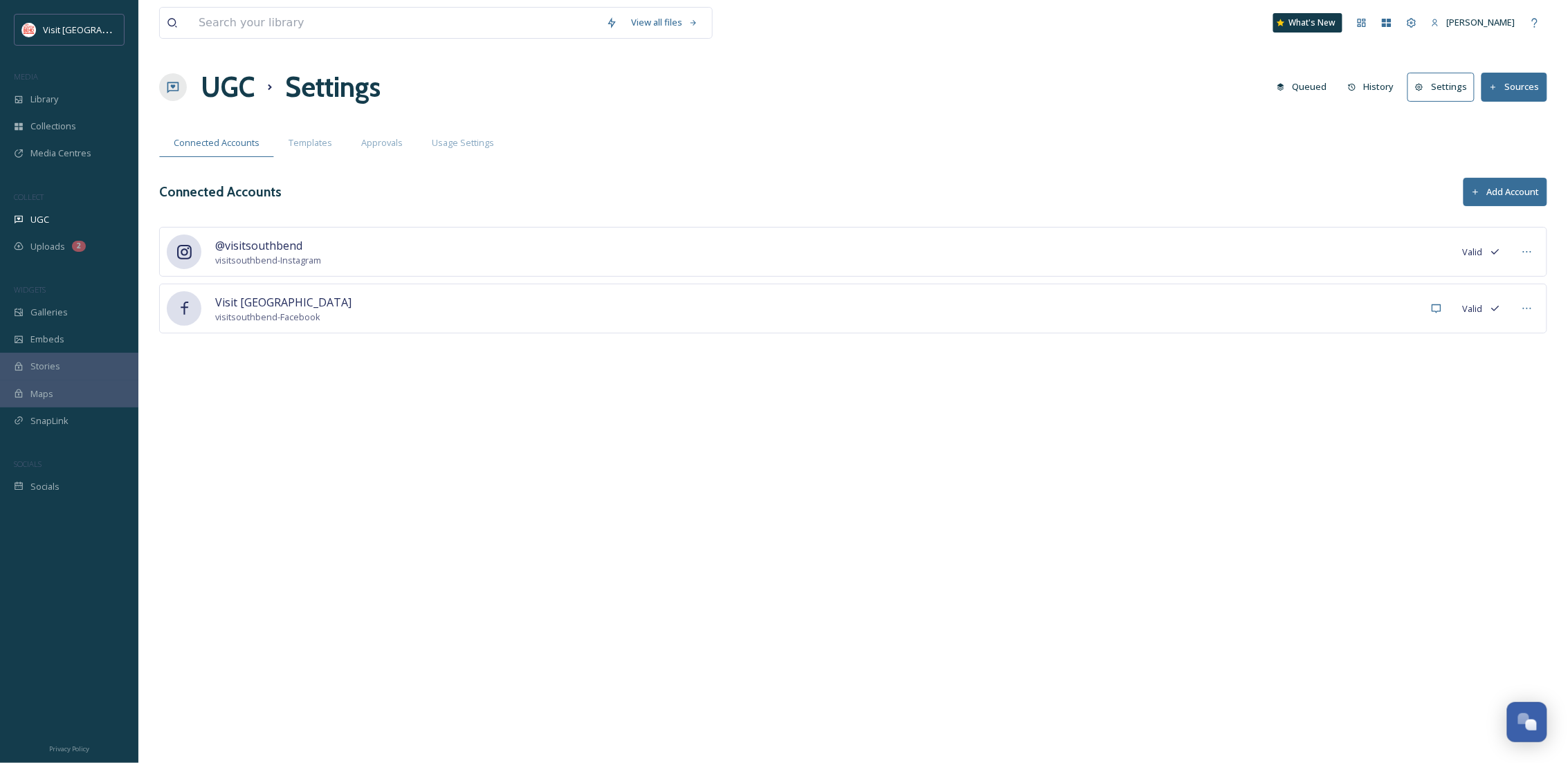
click at [112, 204] on div "COLLECT" at bounding box center [69, 197] width 138 height 18
click at [20, 210] on div "UGC" at bounding box center [69, 219] width 138 height 27
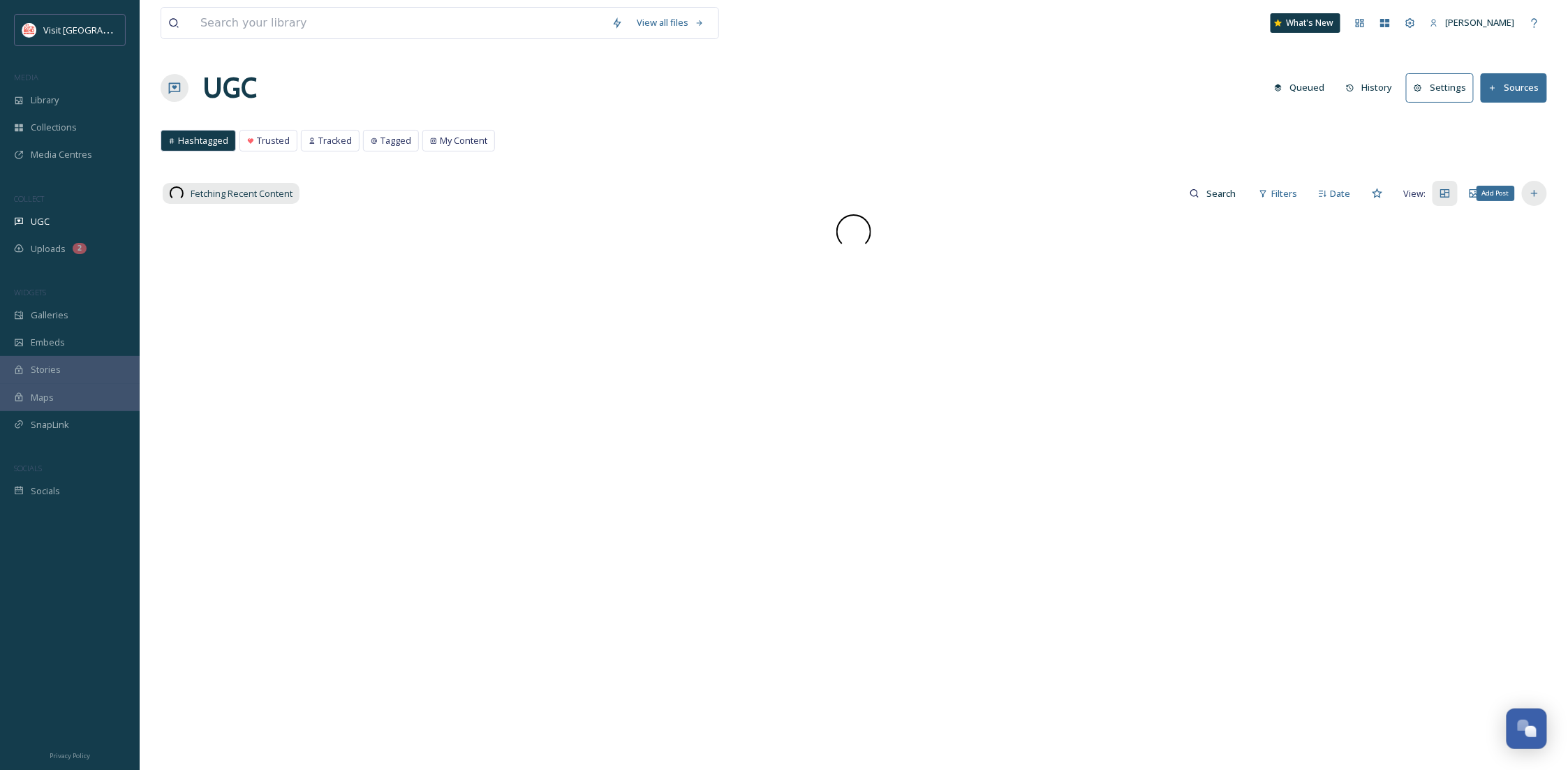
click at [1523, 191] on div "Add Post" at bounding box center [1534, 193] width 25 height 25
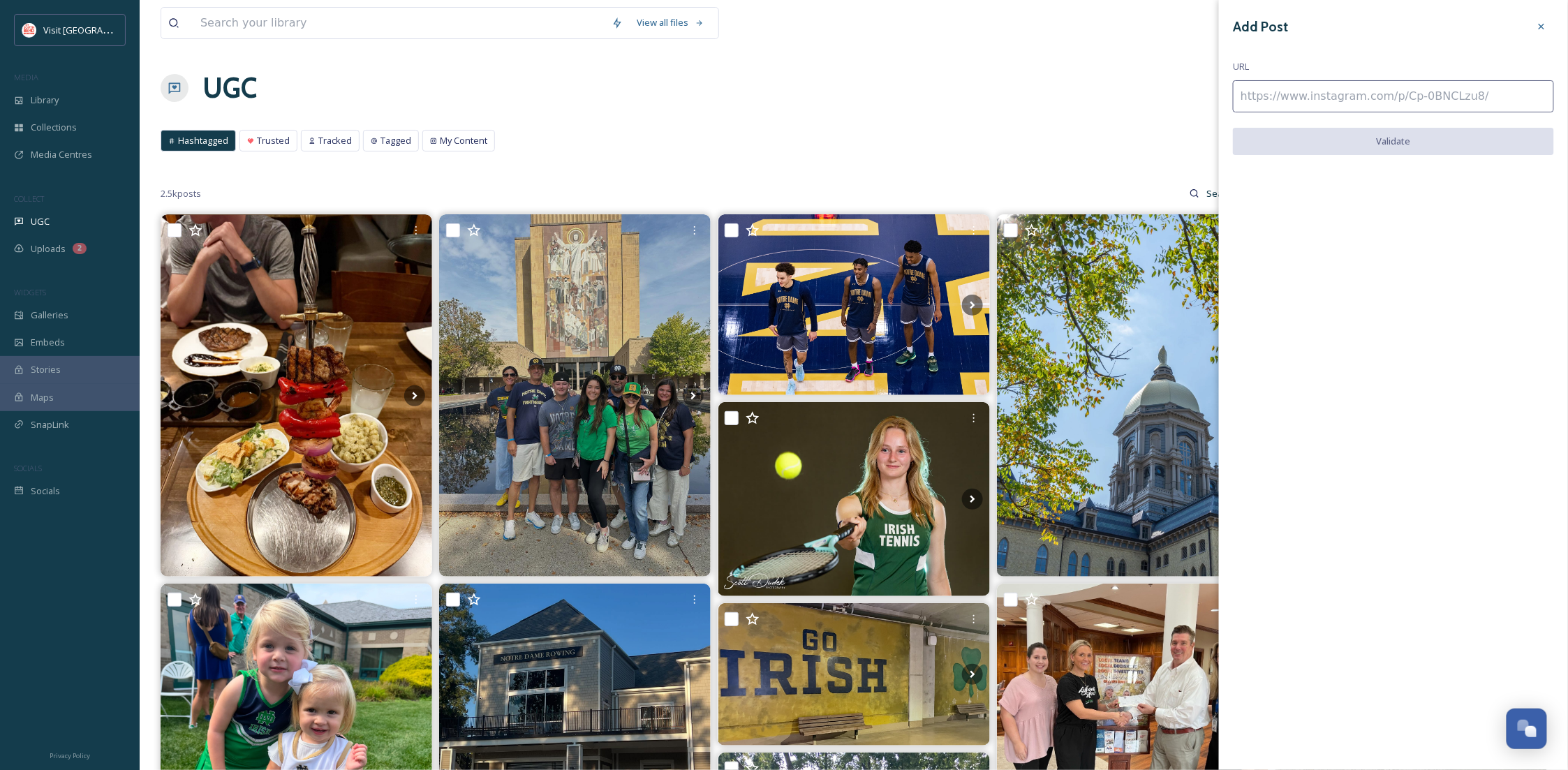
click at [1320, 94] on input at bounding box center [1393, 96] width 321 height 32
paste input "[URL][DOMAIN_NAME]"
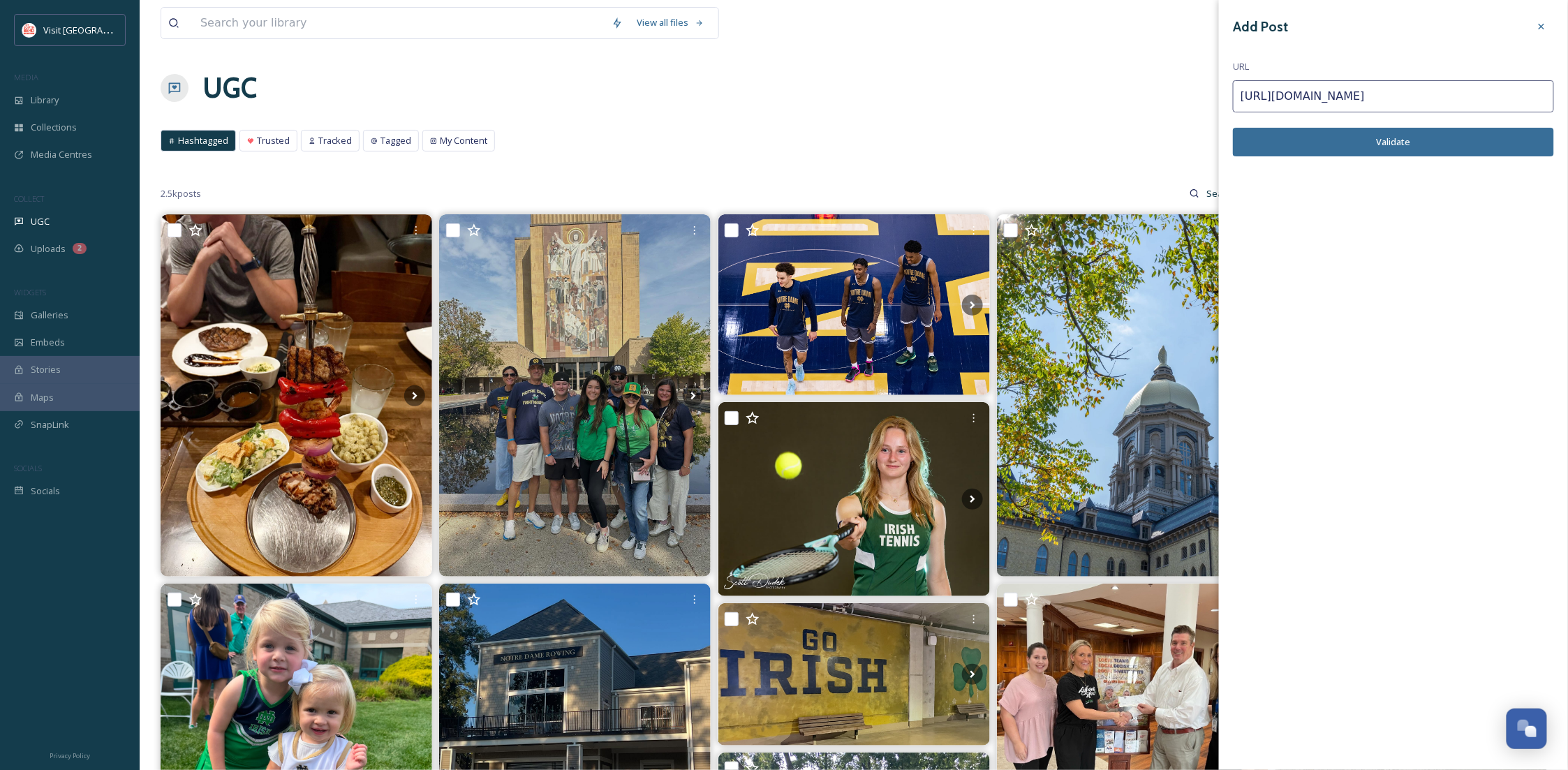
click at [1331, 146] on button "Validate" at bounding box center [1393, 142] width 321 height 29
drag, startPoint x: 1436, startPoint y: 95, endPoint x: 1082, endPoint y: 99, distance: 354.0
paste input "facebook.com/share/r/1C2J4n9BZU"
type input "https://www.facebook.com/share/r/1C2J4n9BZU/"
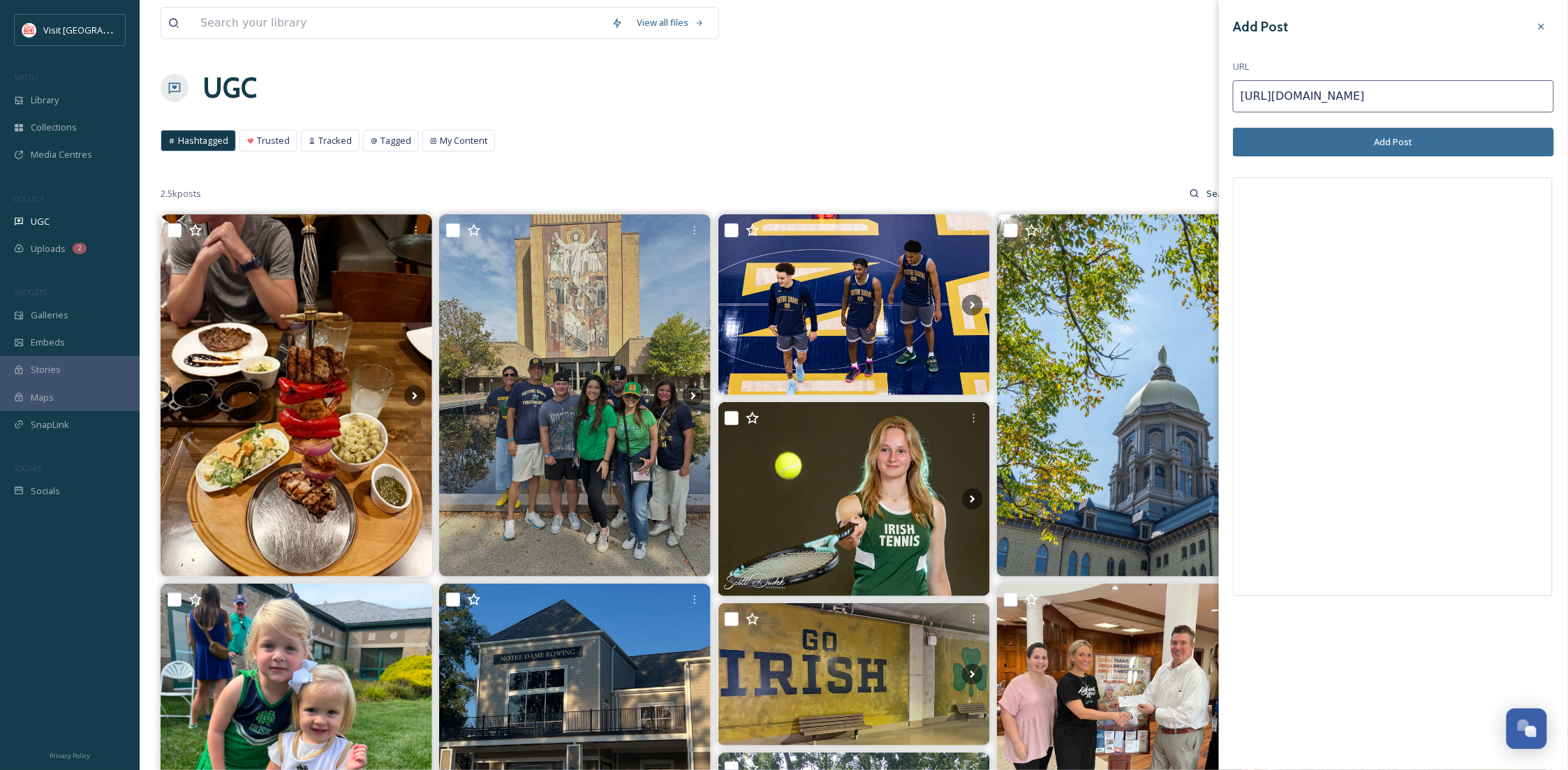
click at [1367, 138] on button "Add Post" at bounding box center [1393, 142] width 321 height 29
click at [1537, 27] on icon at bounding box center [1542, 26] width 11 height 11
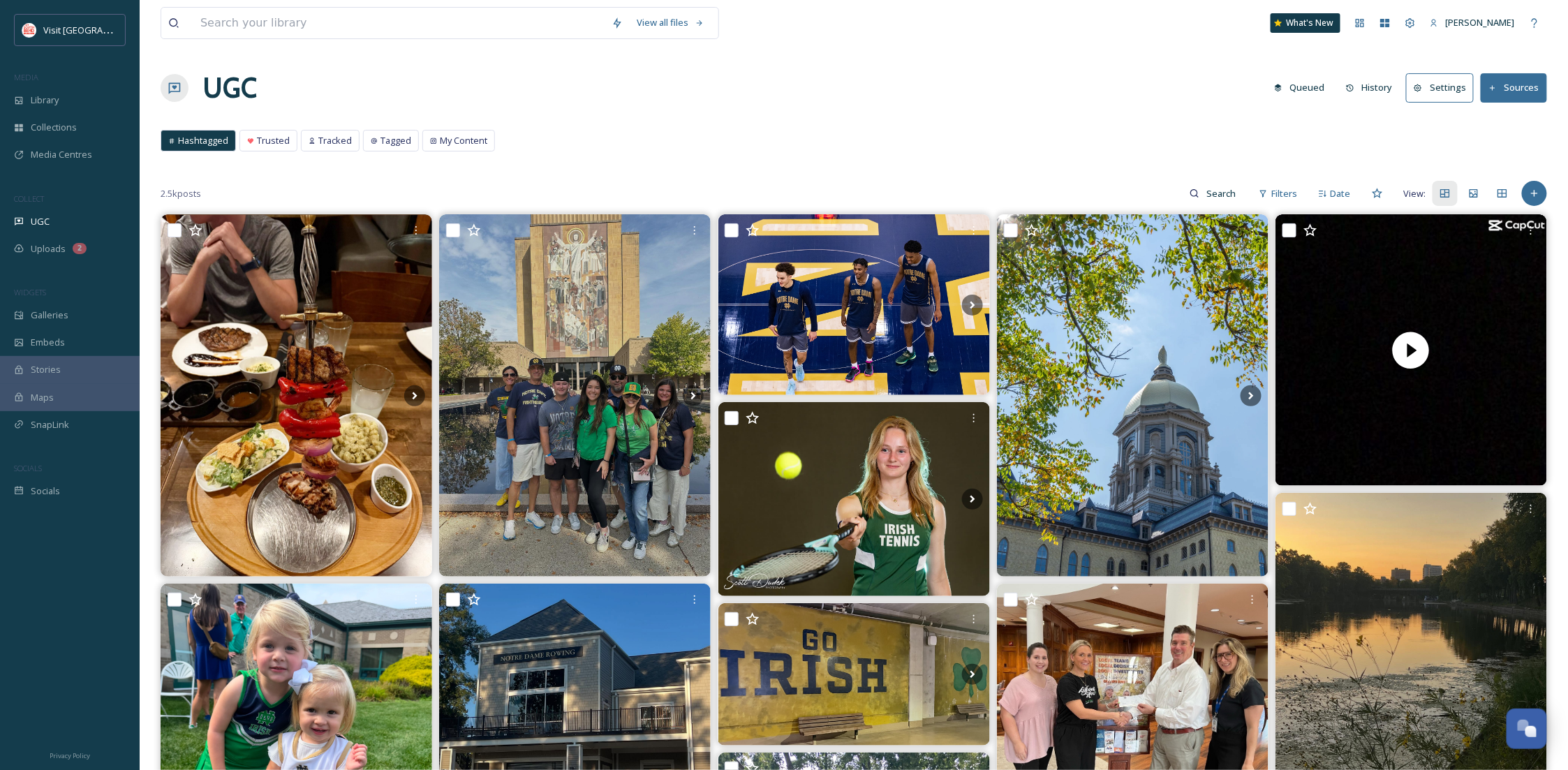
click at [1532, 186] on div "Add Post" at bounding box center [1534, 193] width 25 height 25
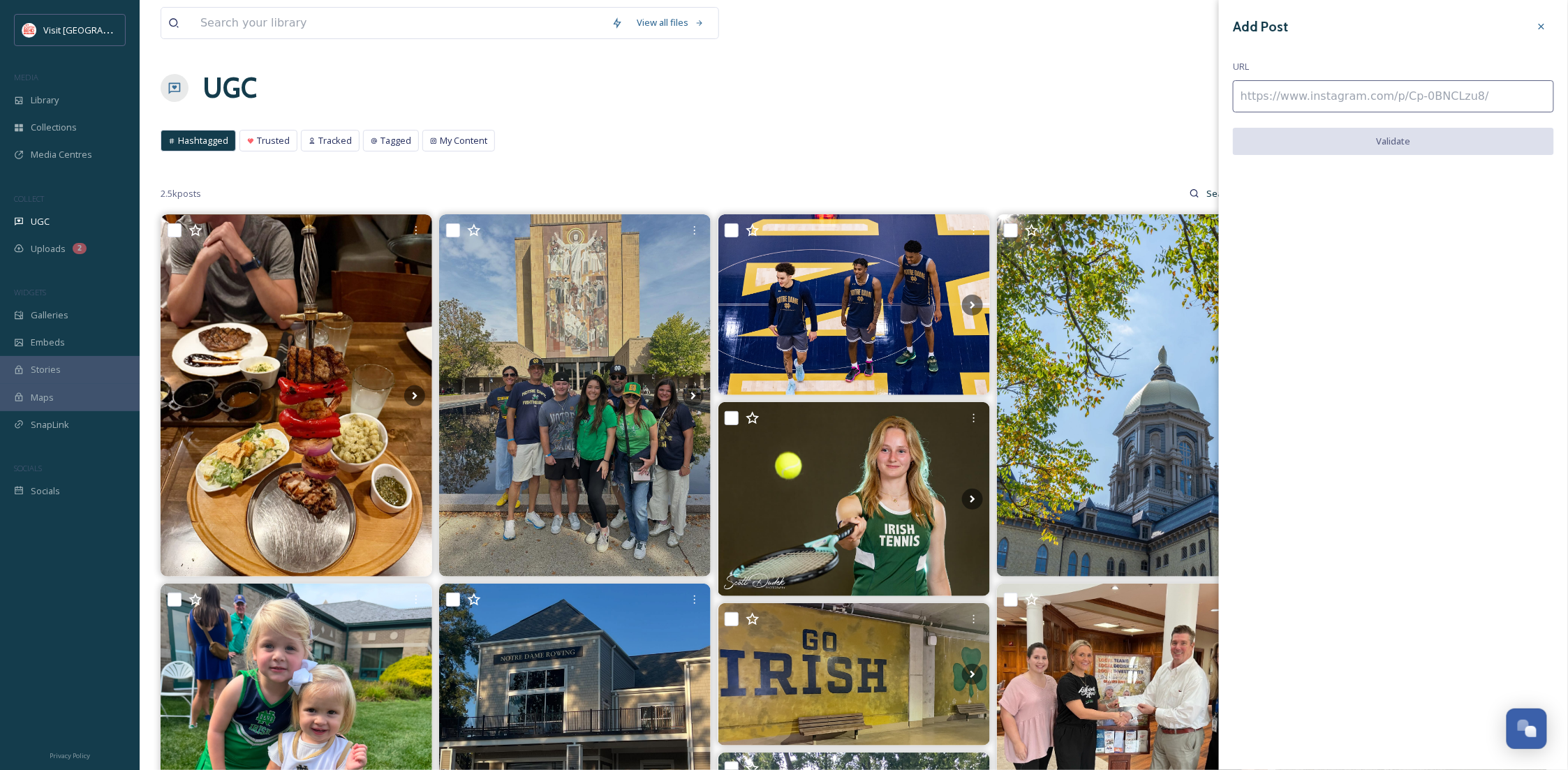
click at [1277, 101] on input at bounding box center [1393, 96] width 321 height 32
paste input "https://www.facebook.com/share/r/1C2J4n9BZU/"
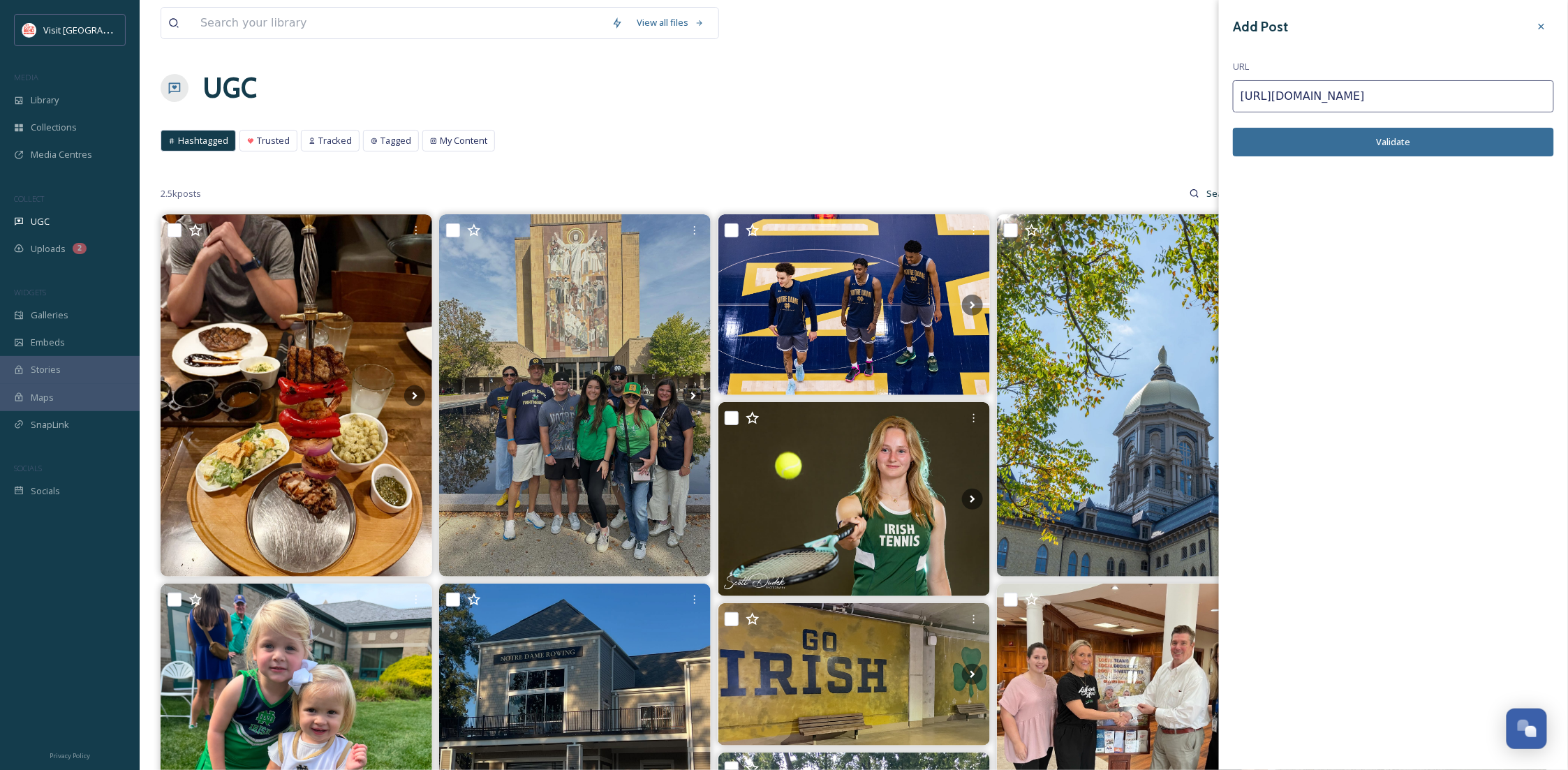
click at [1361, 138] on button "Validate" at bounding box center [1393, 142] width 321 height 29
click at [1346, 143] on button "Add Post" at bounding box center [1393, 142] width 321 height 29
drag, startPoint x: 1211, startPoint y: 96, endPoint x: 1034, endPoint y: 96, distance: 177.0
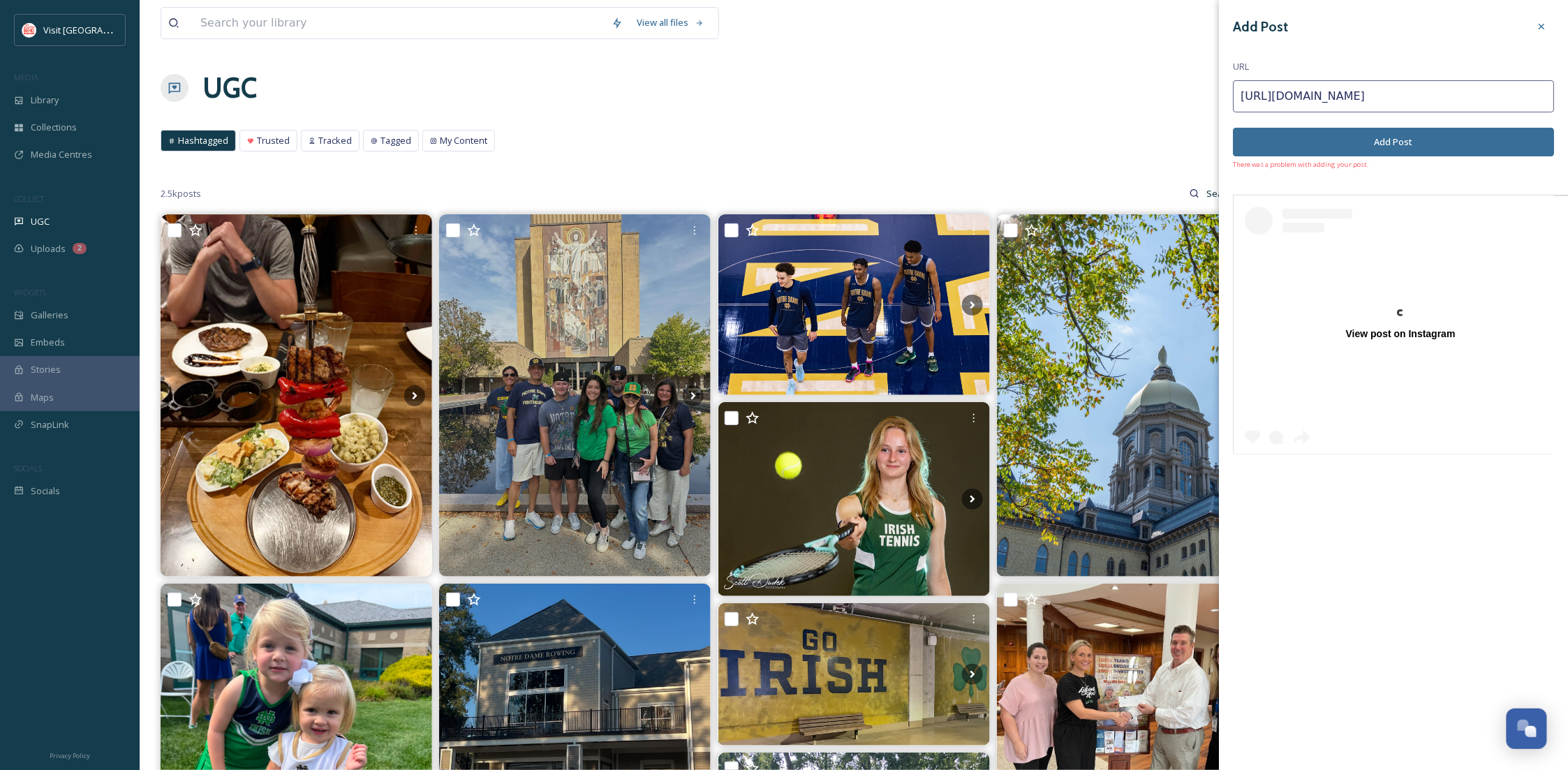
paste input "HE6wrtbbE"
click at [1370, 145] on button "Add Post" at bounding box center [1393, 142] width 321 height 29
drag, startPoint x: 1462, startPoint y: 99, endPoint x: 1146, endPoint y: 105, distance: 316.1
paste input "instagram.com/p/1Cax1DXDRk"
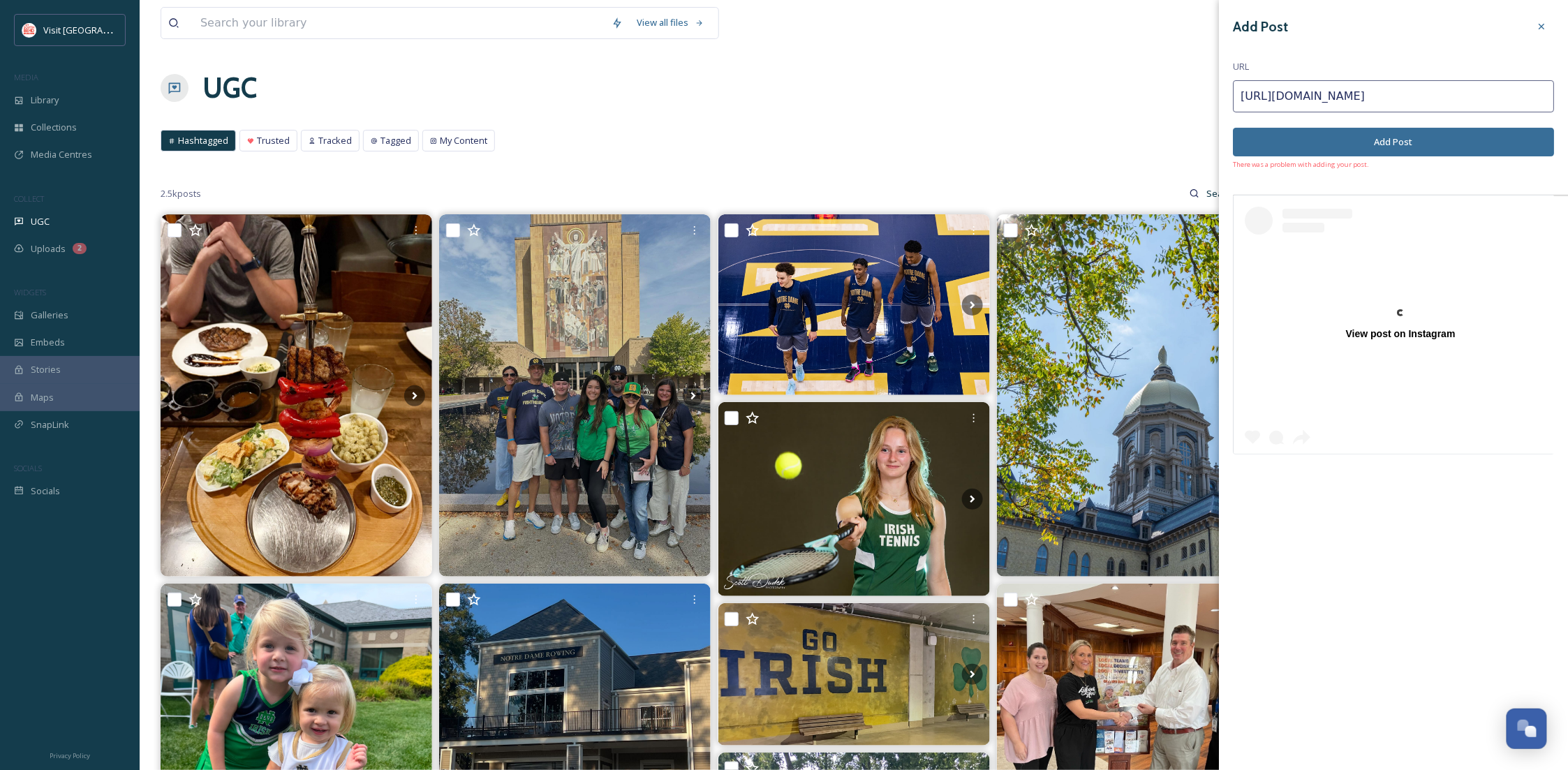
type input "https://www.instagram.com/p/1Cax1DXDRk/"
click at [1445, 136] on button "Add Post" at bounding box center [1393, 142] width 321 height 29
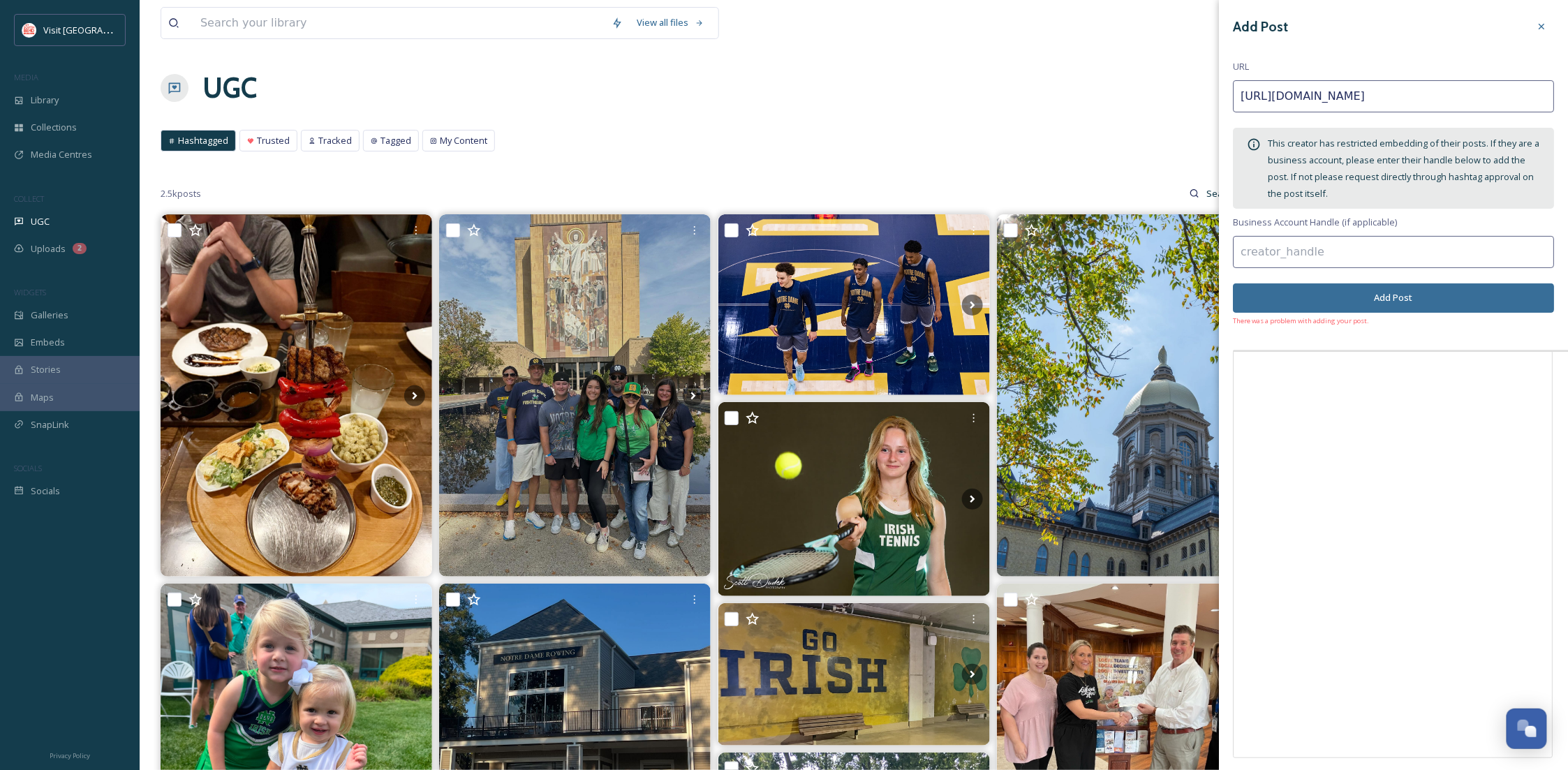
click at [1328, 258] on input at bounding box center [1393, 251] width 321 height 32
click at [1536, 24] on icon at bounding box center [1542, 26] width 11 height 11
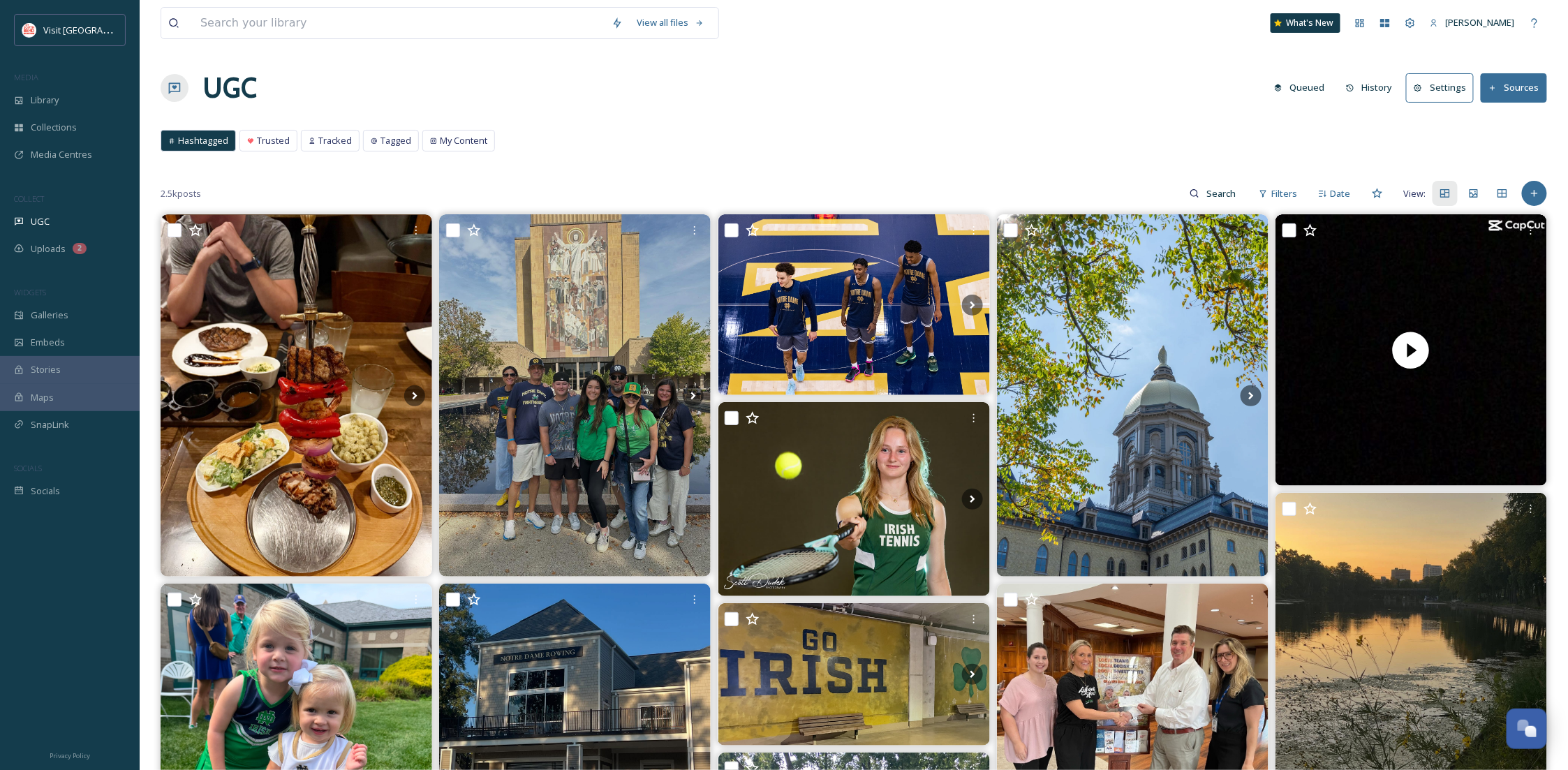
click at [1448, 96] on button "Settings" at bounding box center [1440, 88] width 68 height 29
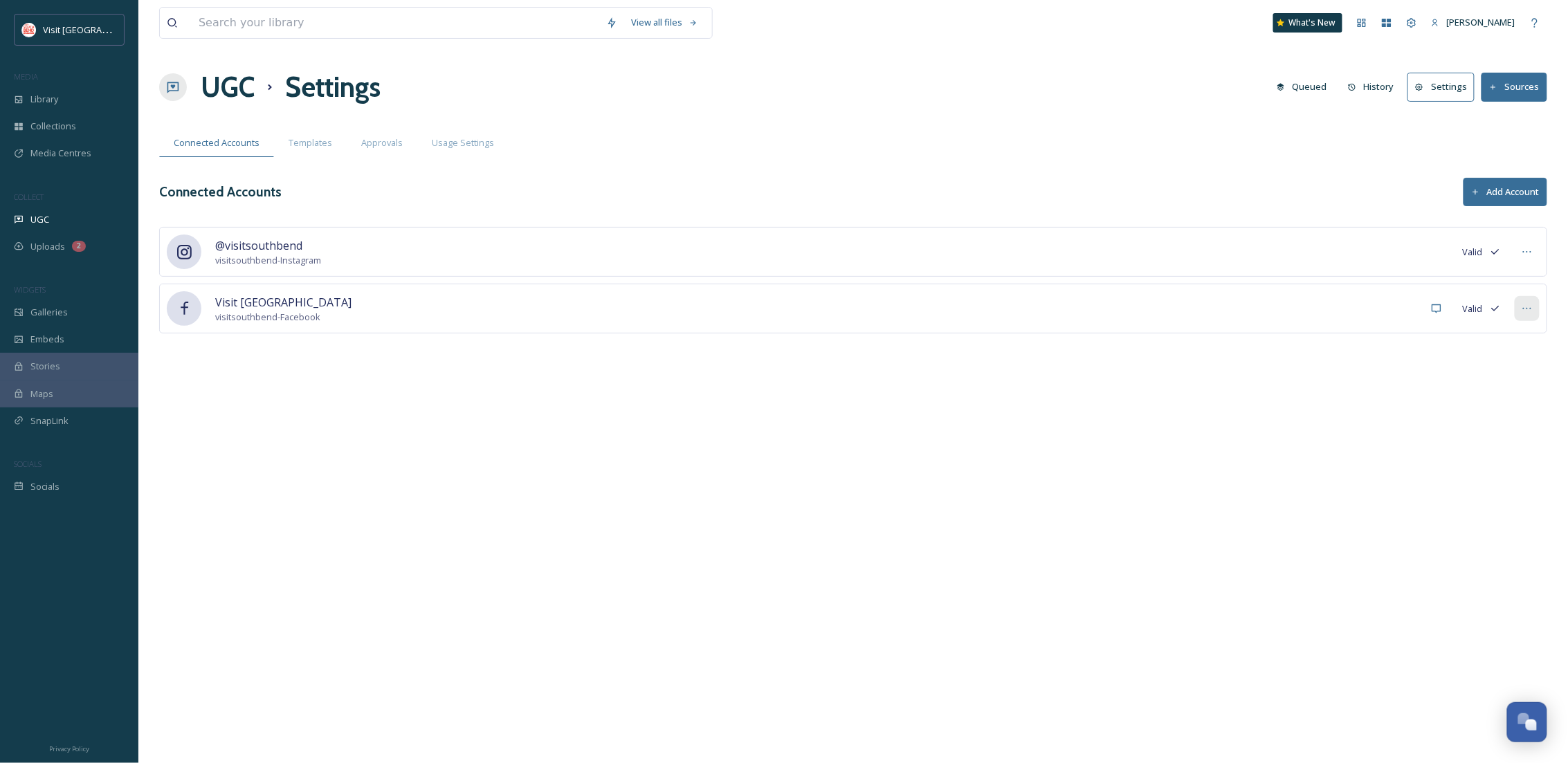
click at [1517, 305] on div at bounding box center [1527, 308] width 25 height 25
click at [1518, 305] on div at bounding box center [1527, 308] width 25 height 25
click at [329, 141] on div "Templates" at bounding box center [310, 142] width 73 height 29
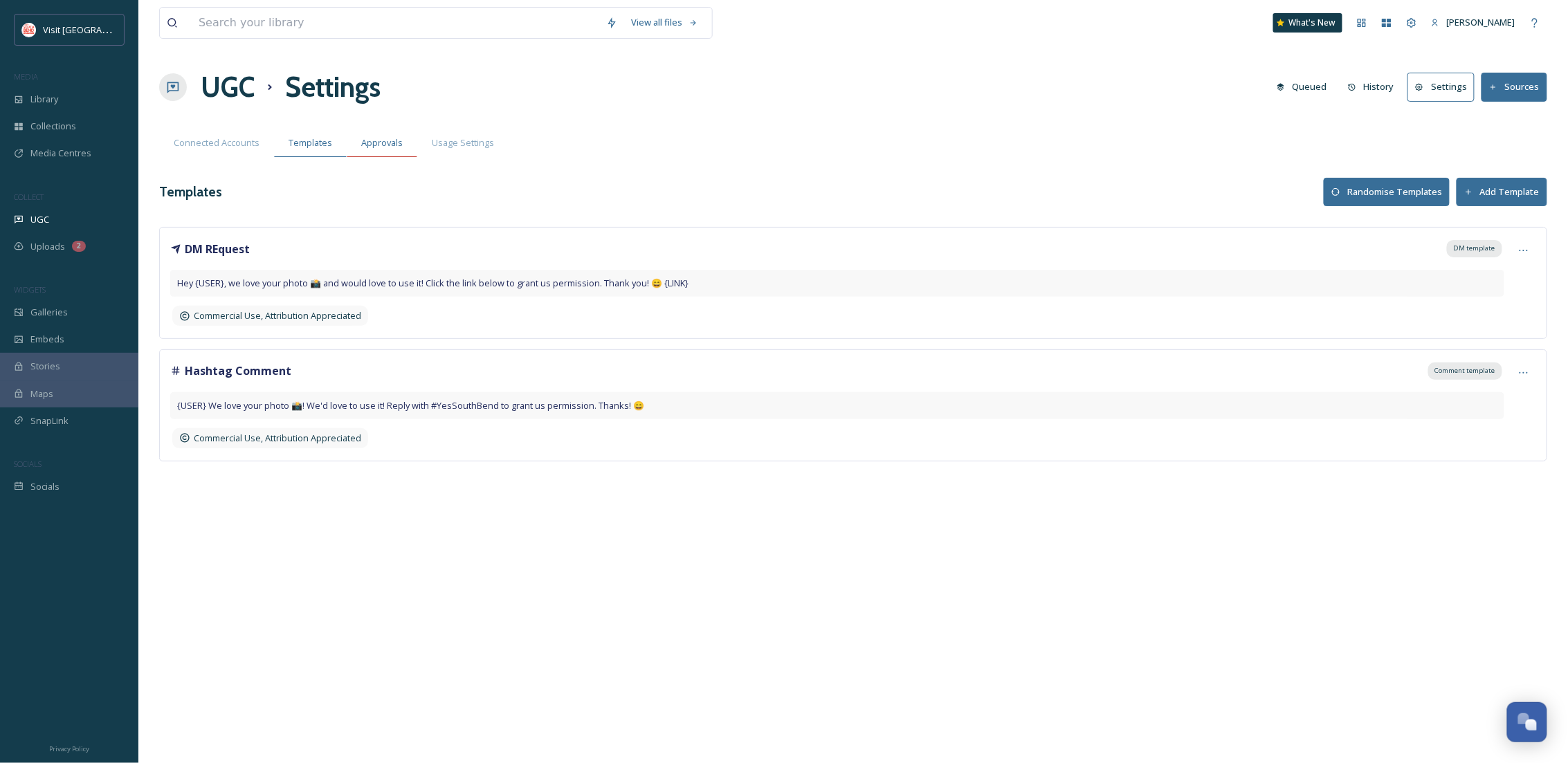
click at [357, 145] on div "Approvals" at bounding box center [382, 142] width 70 height 29
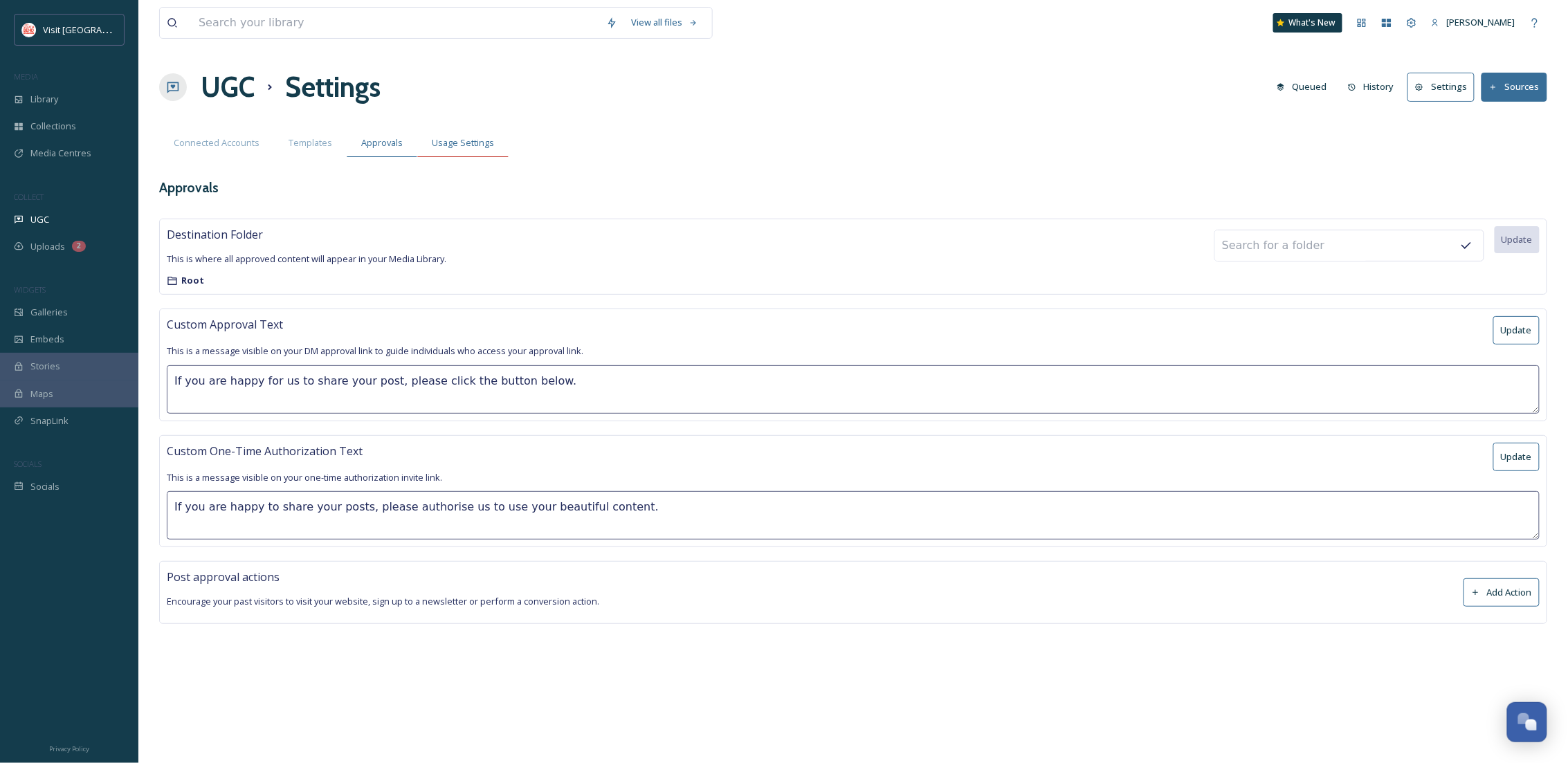
click at [447, 149] on span "Usage Settings" at bounding box center [462, 143] width 62 height 13
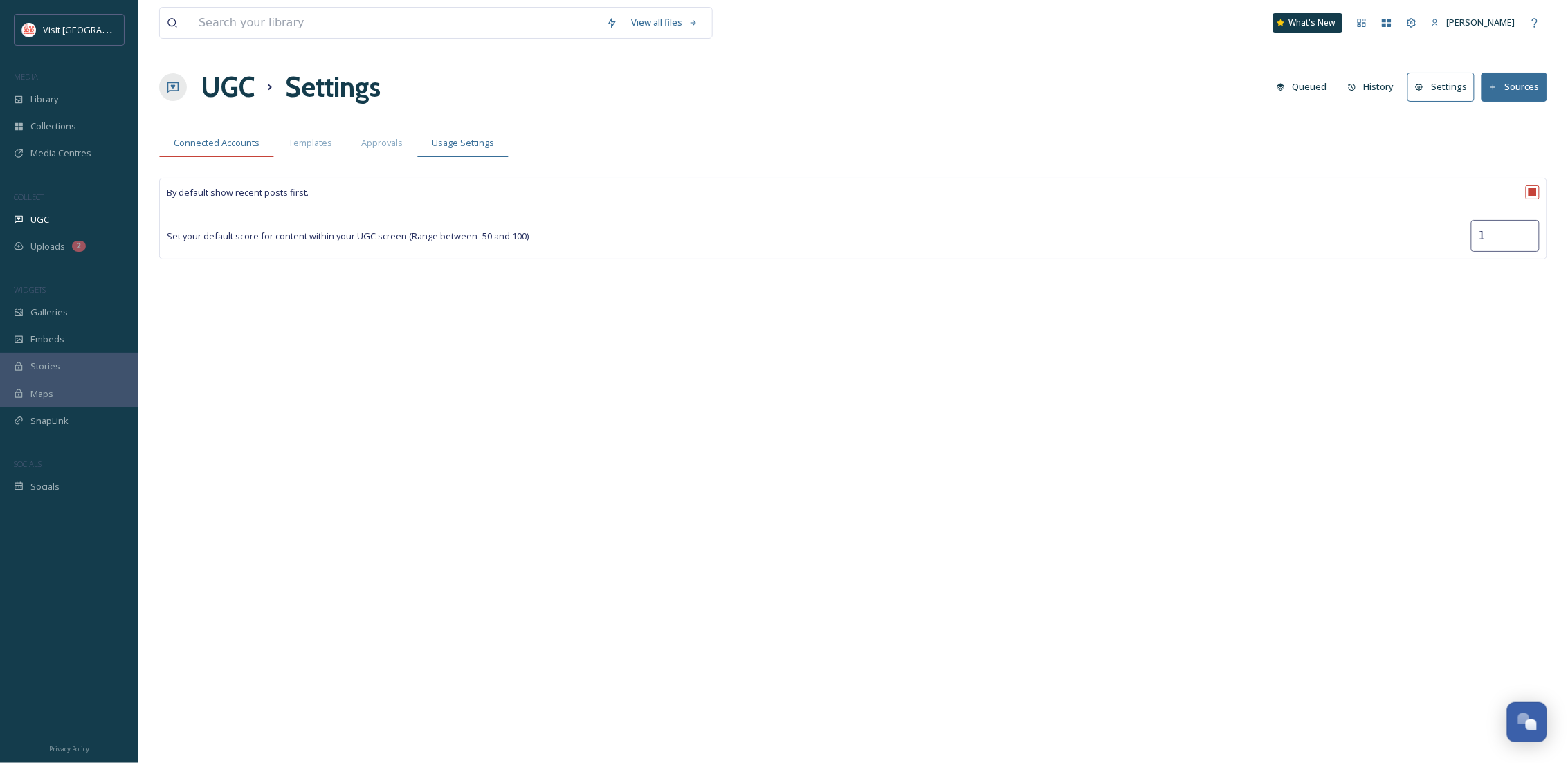
click at [247, 153] on div "Connected Accounts" at bounding box center [216, 142] width 114 height 29
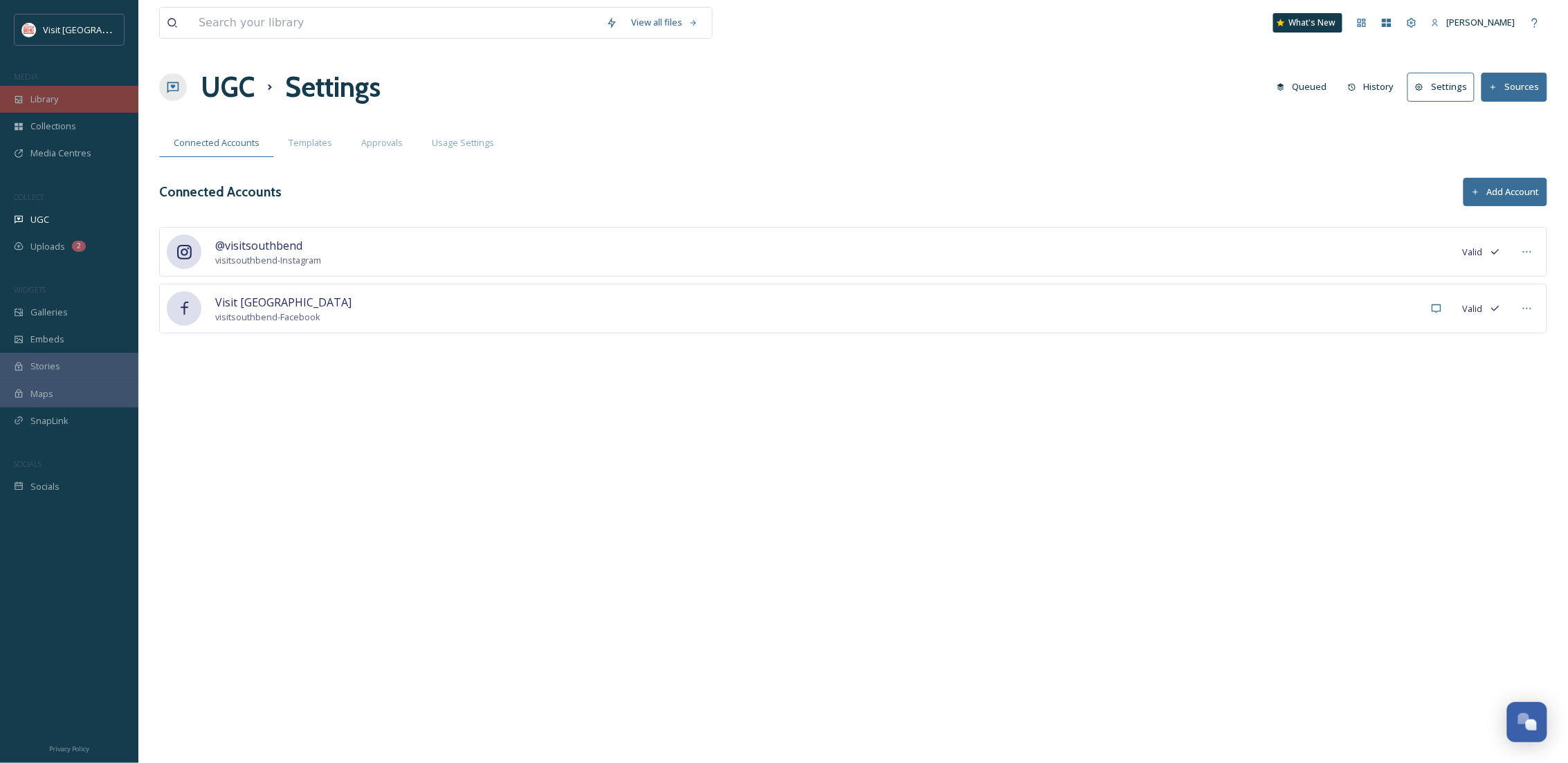
click at [26, 91] on div "Library" at bounding box center [69, 99] width 138 height 27
